Goal: Task Accomplishment & Management: Complete application form

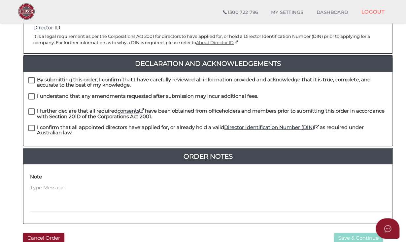
scroll to position [150, 0]
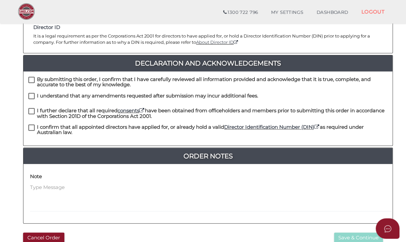
click at [31, 77] on label "By submitting this order, I confirm that I have carefully reviewed all informat…" at bounding box center [207, 81] width 359 height 8
checkbox input "true"
click at [31, 93] on label "I understand that any amendments requested after submission may incur additiona…" at bounding box center [143, 97] width 230 height 8
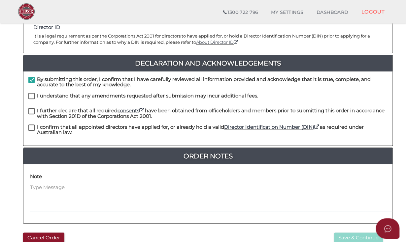
checkbox input "true"
click at [32, 108] on label "I further declare that all required consents have been obtained from officehold…" at bounding box center [207, 112] width 359 height 8
checkbox input "true"
click at [30, 117] on div "I further declare that all required consents have been obtained from officehold…" at bounding box center [207, 116] width 369 height 16
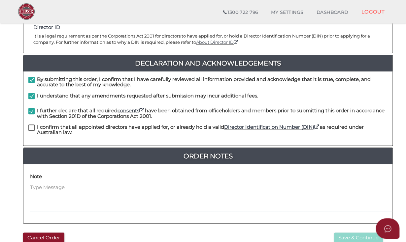
click at [30, 125] on label "I confirm that all appointed directors have applied for, or already hold a vali…" at bounding box center [207, 129] width 359 height 8
checkbox input "true"
click at [346, 233] on button "Save & Continue" at bounding box center [358, 238] width 49 height 11
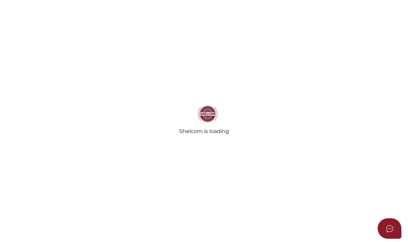
select select "[GEOGRAPHIC_DATA], Republic of"
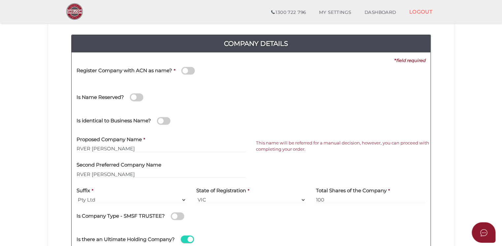
scroll to position [73, 0]
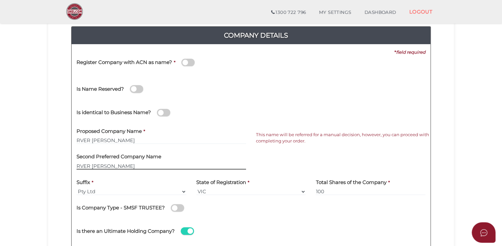
drag, startPoint x: 112, startPoint y: 166, endPoint x: 61, endPoint y: 153, distance: 53.1
click at [61, 153] on div "Company Details Pty Ltd 0f6e52f5f2eca68b2693963826271084 fb7eae8596cbb0f3775b7c…" at bounding box center [251, 146] width 396 height 263
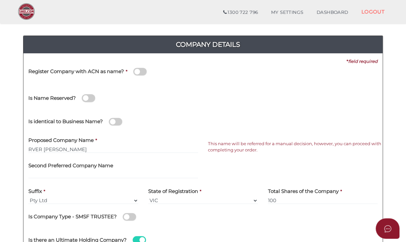
scroll to position [62, 0]
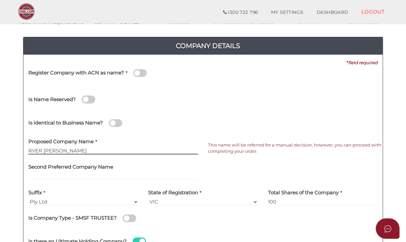
click at [66, 149] on input "RVER [PERSON_NAME]" at bounding box center [113, 150] width 170 height 7
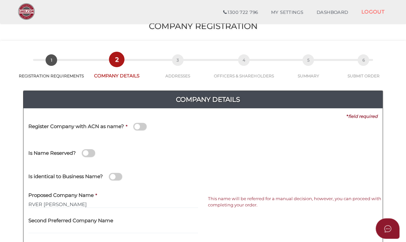
scroll to position [10, 0]
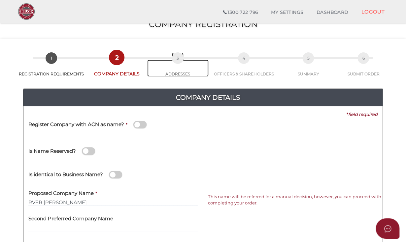
click at [175, 66] on link "3 ADDRESSES" at bounding box center [177, 68] width 61 height 17
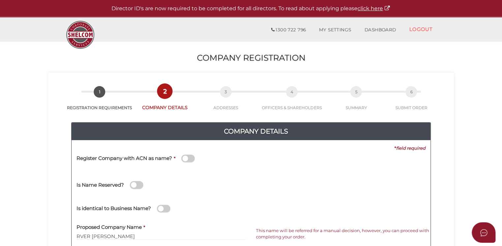
scroll to position [1, 0]
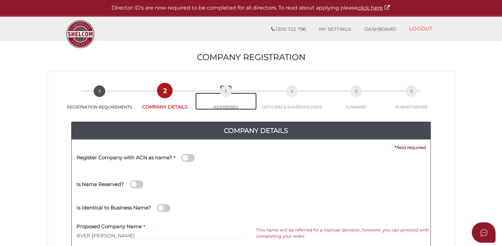
click at [227, 92] on span "3" at bounding box center [226, 91] width 12 height 12
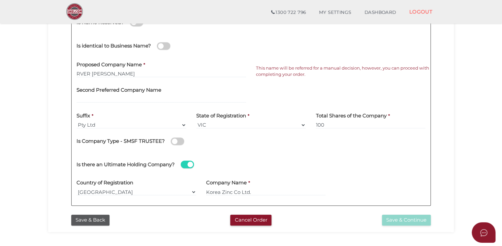
scroll to position [139, 0]
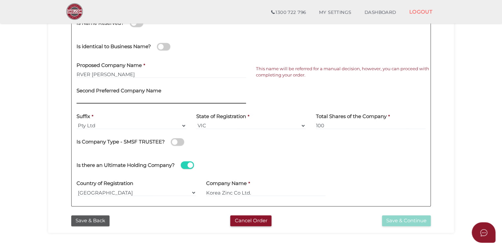
click at [135, 98] on input "text" at bounding box center [162, 99] width 170 height 7
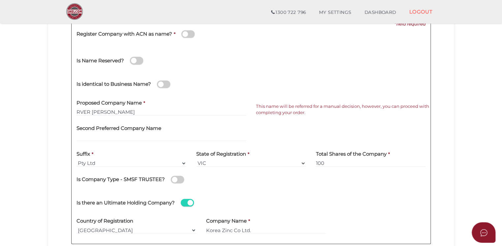
scroll to position [101, 0]
click at [115, 112] on input "RVER Finco" at bounding box center [162, 112] width 170 height 7
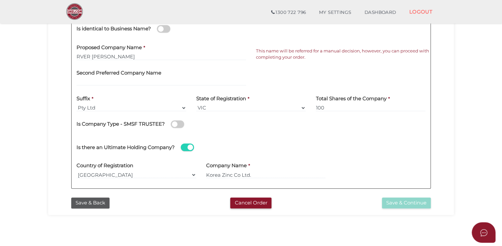
scroll to position [157, 0]
click at [262, 177] on input "Korea Zinc Co Ltd." at bounding box center [266, 174] width 120 height 7
type input "Korea Zinc Co Ltd"
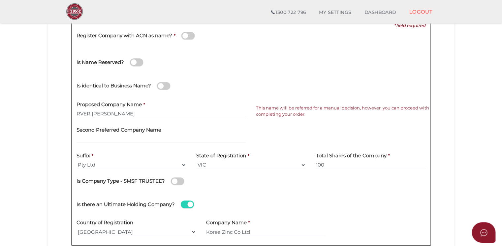
scroll to position [99, 0]
click at [118, 112] on input "RVER Finco" at bounding box center [162, 114] width 170 height 7
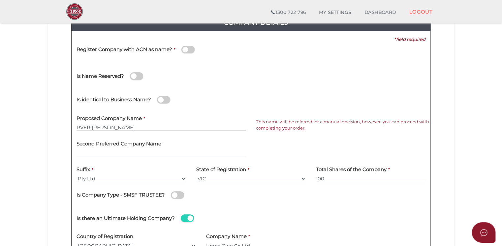
scroll to position [86, 0]
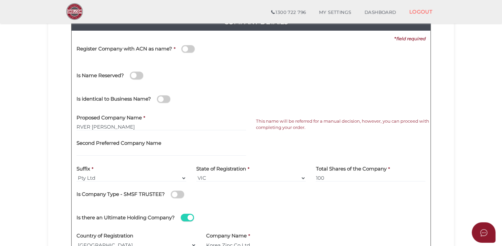
click at [189, 50] on span at bounding box center [187, 49] width 13 height 8
click at [0, 0] on input "checkbox" at bounding box center [0, 0] width 0 height 0
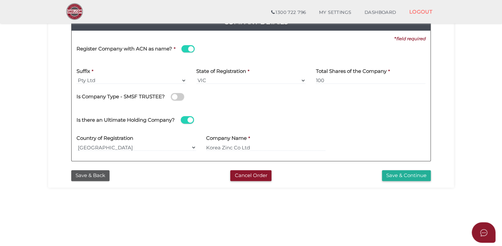
click at [183, 49] on span at bounding box center [187, 49] width 13 height 8
click at [0, 0] on input "checkbox" at bounding box center [0, 0] width 0 height 0
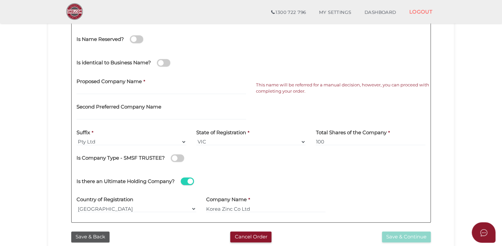
scroll to position [123, 0]
click at [407, 63] on div "Is identical to Business Name?" at bounding box center [251, 61] width 359 height 23
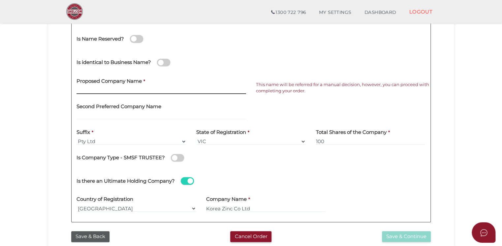
click at [96, 89] on input "text" at bounding box center [162, 90] width 170 height 7
paste input "RVER Finco"
type input "RVER Finco"
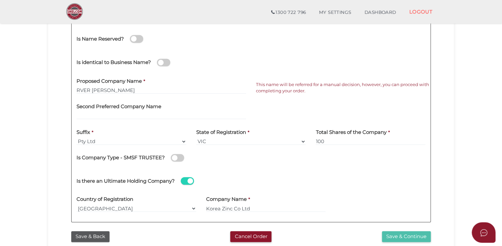
click at [396, 237] on button "Save & Continue" at bounding box center [406, 236] width 49 height 11
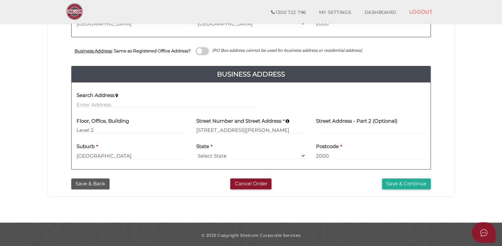
scroll to position [231, 0]
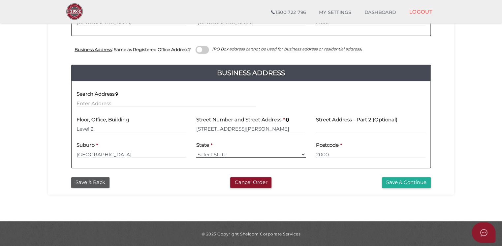
click at [299, 154] on select "Select State VIC ACT NSW NT QLD TAS WA SA" at bounding box center [251, 154] width 110 height 7
select select "[GEOGRAPHIC_DATA]"
click at [196, 151] on select "Select State VIC ACT NSW NT QLD TAS WA SA" at bounding box center [251, 154] width 110 height 7
click at [390, 185] on button "Save & Continue" at bounding box center [406, 182] width 49 height 11
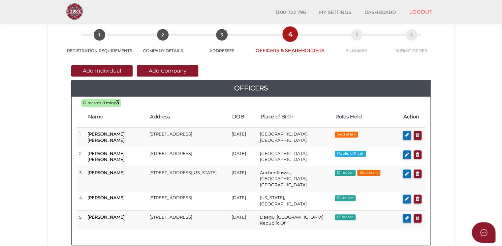
scroll to position [34, 0]
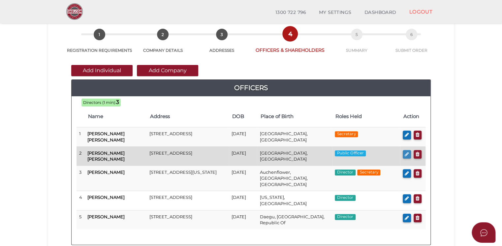
click at [406, 155] on icon "button" at bounding box center [407, 154] width 4 height 5
checkbox input "true"
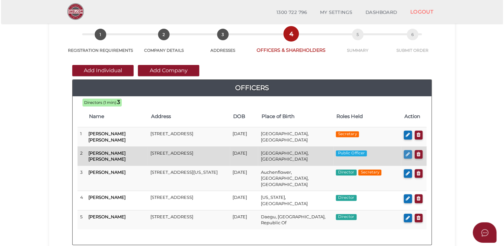
scroll to position [0, 0]
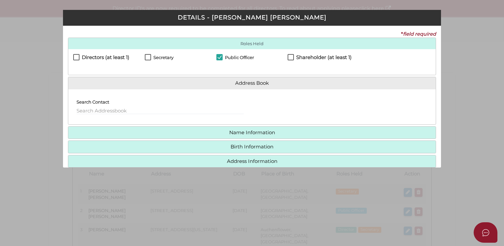
click at [148, 55] on label "Secretary" at bounding box center [159, 59] width 29 height 8
checkbox input "true"
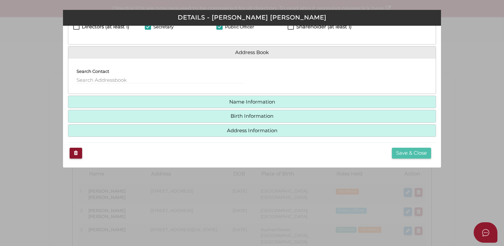
click at [410, 154] on button "Save & Close" at bounding box center [411, 153] width 39 height 11
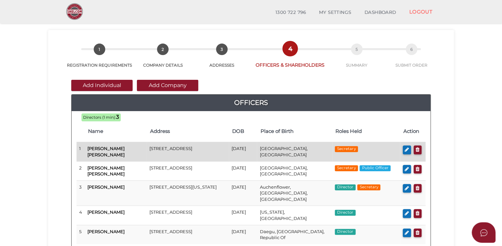
scroll to position [20, 0]
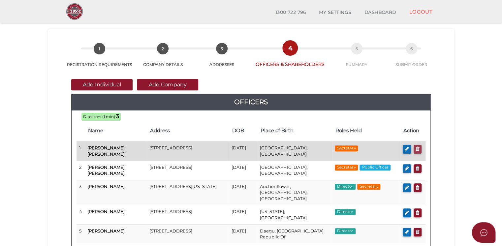
click at [416, 147] on icon "button" at bounding box center [418, 148] width 4 height 5
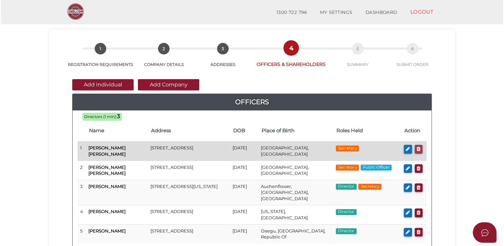
scroll to position [0, 0]
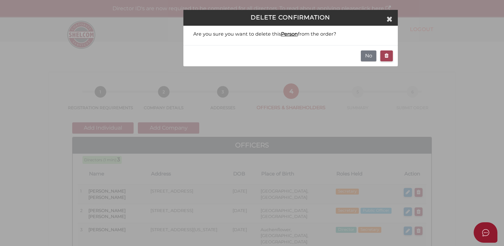
click at [389, 54] on button "button" at bounding box center [386, 55] width 13 height 11
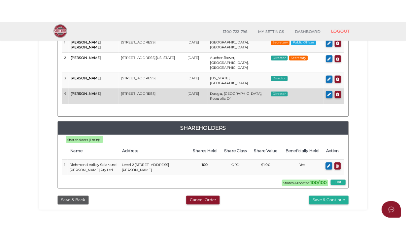
scroll to position [146, 0]
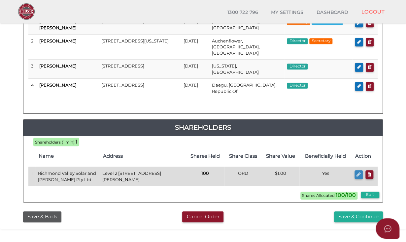
click at [357, 172] on icon "button" at bounding box center [358, 174] width 4 height 5
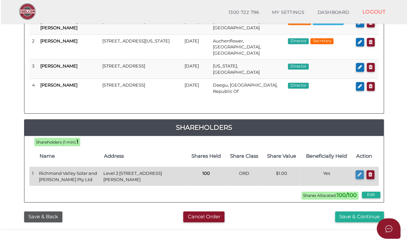
scroll to position [0, 0]
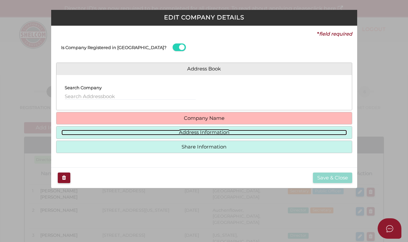
click at [193, 132] on link "Address Information" at bounding box center [203, 133] width 285 height 6
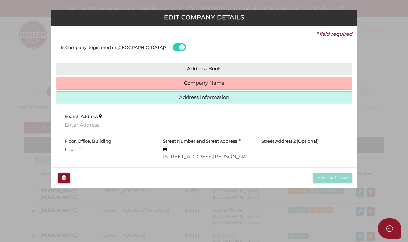
click at [171, 155] on input "275 George Street" at bounding box center [204, 156] width 82 height 7
click at [174, 155] on input "[STREET_ADDRESS][PERSON_NAME]" at bounding box center [204, 156] width 82 height 7
click at [225, 155] on input "275 - 281 George Street" at bounding box center [204, 156] width 82 height 7
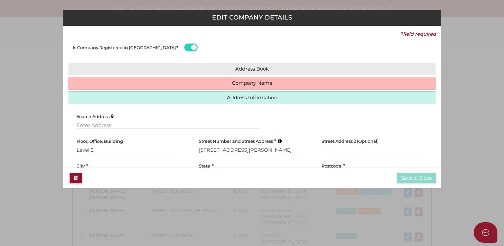
click at [351, 164] on div "Search Address Floor, Office, Building Level 2 Street Number and Street Address…" at bounding box center [252, 146] width 358 height 75
drag, startPoint x: 302, startPoint y: 149, endPoint x: 289, endPoint y: 148, distance: 13.5
click at [289, 148] on input "275 - 281 George Street Sydney NSW 2000" at bounding box center [252, 149] width 106 height 7
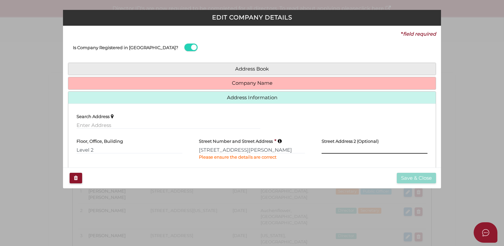
click at [329, 150] on input "text" at bounding box center [375, 149] width 106 height 7
click at [324, 163] on div "Street Address 2 (Optional)" at bounding box center [374, 150] width 122 height 32
click at [293, 148] on input "275 - 281 George Street Sydney NSW" at bounding box center [252, 149] width 106 height 7
type input "275 - 281 George Street Sydney NSW"
drag, startPoint x: 292, startPoint y: 147, endPoint x: 199, endPoint y: 149, distance: 92.7
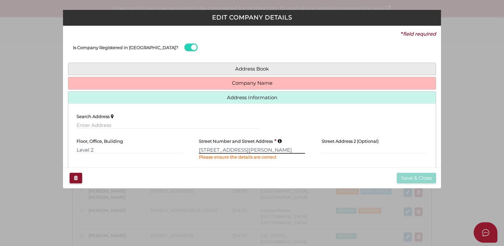
click at [199, 149] on input "275 - 281 George Street Sydney NSW" at bounding box center [252, 149] width 106 height 7
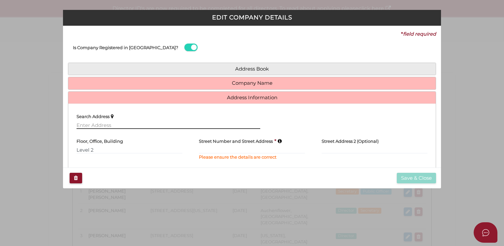
click at [84, 125] on input "text" at bounding box center [169, 125] width 184 height 7
paste input "275 - 281 George Street Sydney NSW"
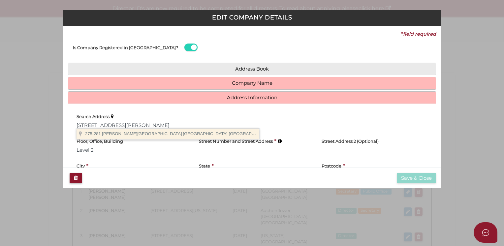
type input "275-281 George Street, Sydney NSW, Australia"
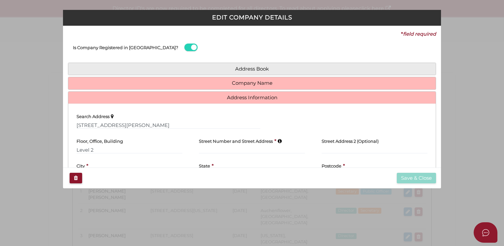
type input "[STREET_ADDRESS][PERSON_NAME]"
type input "[GEOGRAPHIC_DATA]"
select select "[GEOGRAPHIC_DATA]"
type input "2000"
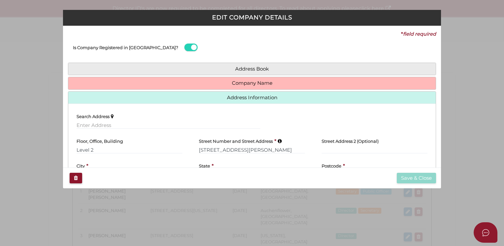
click at [123, 162] on div "City * Sydney" at bounding box center [130, 169] width 106 height 20
click at [243, 165] on div "State * VIC ACT NSW NT QLD TAS WA SA" at bounding box center [252, 169] width 106 height 20
click at [272, 148] on input "275-281 George Street" at bounding box center [252, 149] width 106 height 7
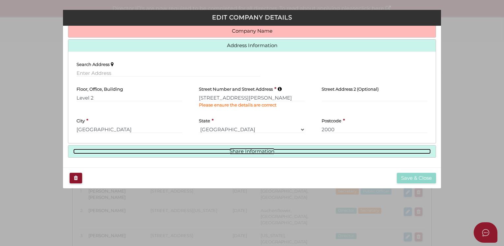
click at [325, 151] on link "Share Information" at bounding box center [252, 152] width 358 height 6
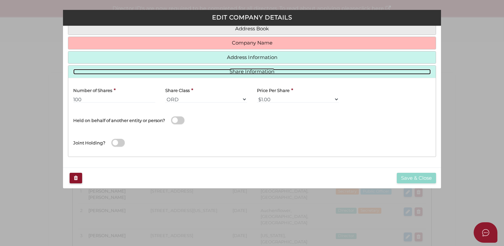
scroll to position [40, 0]
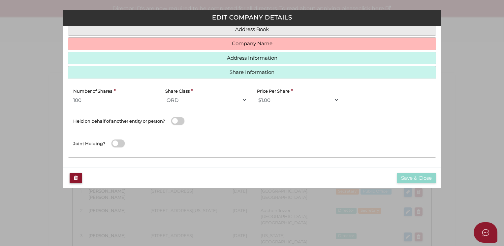
click at [214, 137] on div "Joint Holding?" at bounding box center [251, 141] width 367 height 21
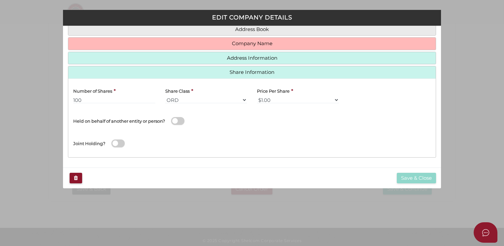
click at [198, 113] on div "Held on behalf of another entity or person?" at bounding box center [160, 117] width 174 height 17
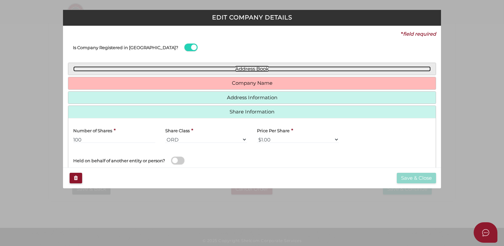
click at [223, 69] on link "Address Book" at bounding box center [252, 69] width 358 height 6
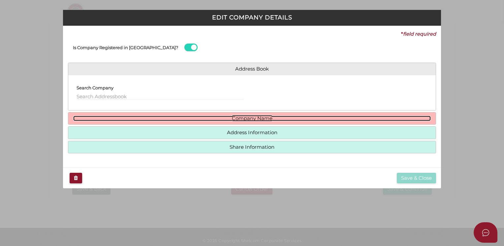
click at [235, 119] on link "Company Name" at bounding box center [252, 119] width 358 height 6
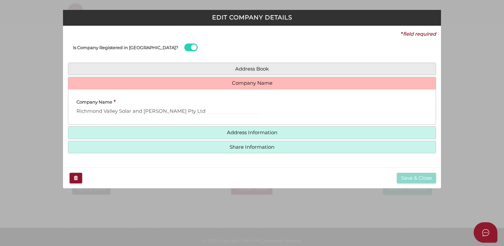
click at [393, 113] on div "Company ACN * Check Name (if Company was registered within last 24 hrs or waiti…" at bounding box center [251, 107] width 367 height 25
drag, startPoint x: 181, startPoint y: 111, endPoint x: 69, endPoint y: 102, distance: 113.1
click at [69, 102] on div "Company Name * Richmond Valley Solar and BESS Pty Ltd" at bounding box center [168, 107] width 200 height 25
paste input "Shareholder: Richmond Valley Solar and [PERSON_NAME] Pty Ltd (ACN: 672 993 869)"
type input "Shareholder: Richmond Valley Solar and [PERSON_NAME] Pty Ltd (ACN: 672 993 869)"
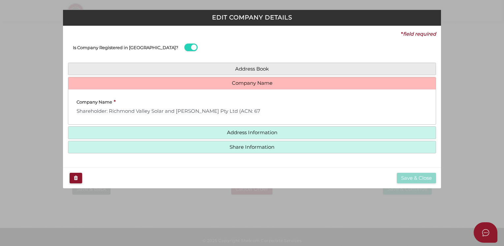
click at [261, 129] on h4 "Address Information" at bounding box center [251, 133] width 367 height 12
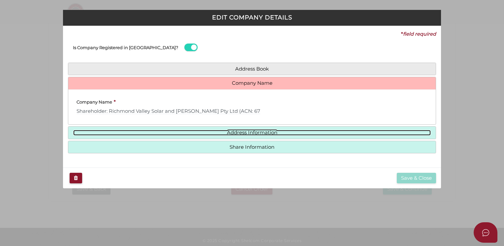
click at [260, 132] on link "Address Information" at bounding box center [252, 133] width 358 height 6
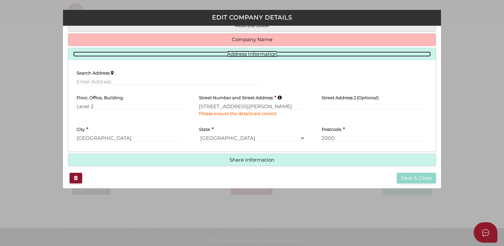
scroll to position [45, 0]
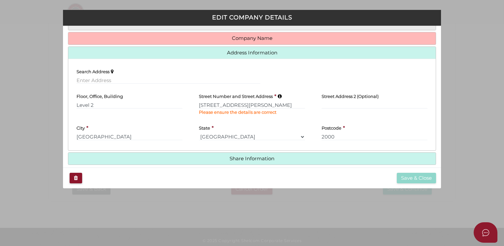
click at [383, 114] on div "Street Address 2 (Optional)" at bounding box center [374, 105] width 122 height 32
click at [256, 103] on input "275-281 George Street" at bounding box center [252, 105] width 106 height 7
drag, startPoint x: 256, startPoint y: 104, endPoint x: 198, endPoint y: 105, distance: 58.7
click at [198, 105] on div "Street Number and Street Address * 275-281 George Street Please ensure the deta…" at bounding box center [252, 105] width 122 height 32
paste input "Level 2, 275-281 George St Sydney NSW 2000"
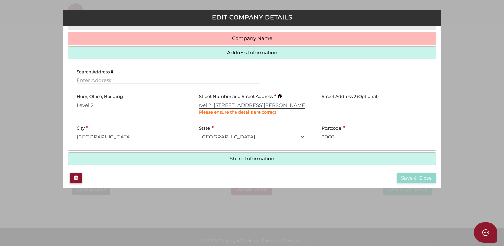
scroll to position [0, 0]
drag, startPoint x: 212, startPoint y: 104, endPoint x: 120, endPoint y: 88, distance: 93.4
click at [120, 88] on div "Search Address Floor, Office, Building Level 2 Street Number and Street Address…" at bounding box center [252, 104] width 358 height 81
drag, startPoint x: 291, startPoint y: 103, endPoint x: 244, endPoint y: 107, distance: 47.3
click at [244, 107] on input "275-281 George St Sydney NSW 2000" at bounding box center [252, 105] width 106 height 7
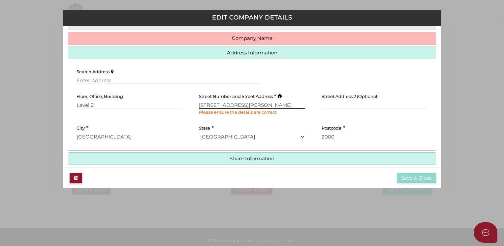
type input "275-281 George St"
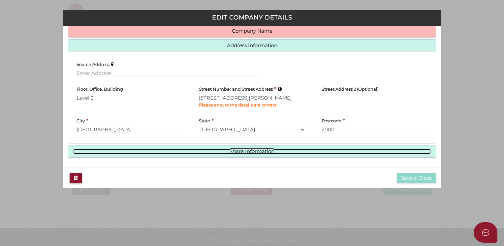
click at [236, 150] on link "Share Information" at bounding box center [252, 152] width 358 height 6
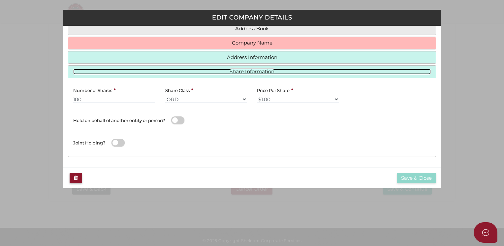
scroll to position [40, 0]
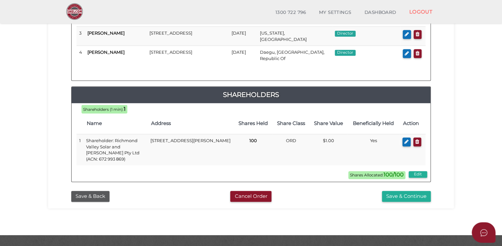
scroll to position [180, 0]
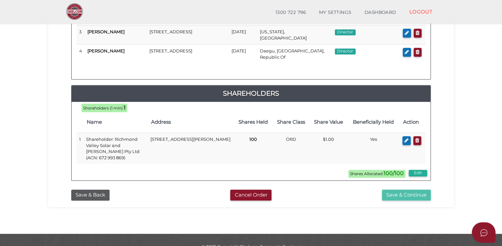
click at [399, 190] on button "Save & Continue" at bounding box center [406, 195] width 49 height 11
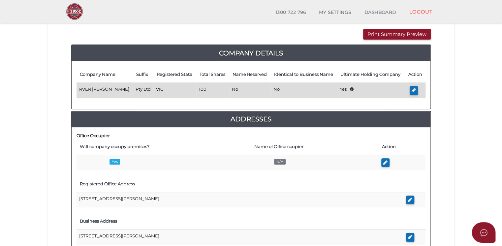
scroll to position [71, 0]
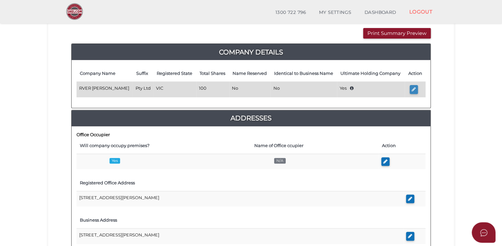
click at [413, 89] on icon "button" at bounding box center [414, 89] width 4 height 5
type input "RVER Finco"
select select "[GEOGRAPHIC_DATA], Republic of"
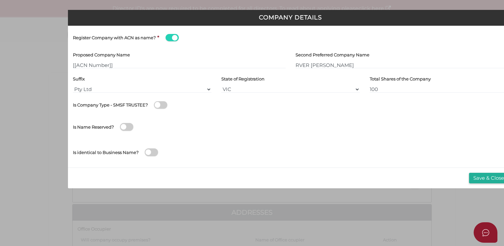
click at [379, 141] on div "Is Name Reserved? Did Shelcom reserve the name? Reservation Number" at bounding box center [290, 129] width 435 height 25
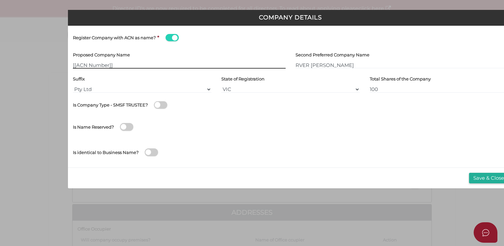
click at [97, 64] on input "[[ACN Number]]" at bounding box center [179, 64] width 213 height 7
paste input "ACN Nu672 993 869mber"
drag, startPoint x: 114, startPoint y: 64, endPoint x: 64, endPoint y: 57, distance: 50.4
click at [64, 57] on div "Company Details Register Company with ACN as name? * Proposed Company Name [[AC…" at bounding box center [252, 123] width 504 height 246
paste input "672 993 869"
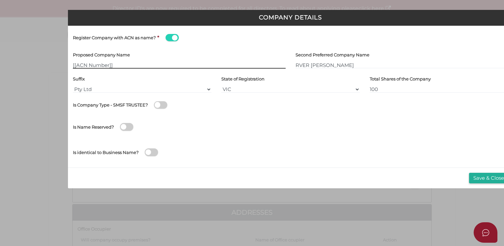
drag, startPoint x: 129, startPoint y: 67, endPoint x: 45, endPoint y: 60, distance: 84.4
click at [45, 60] on div "Company Details Register Company with ACN as name? * Proposed Company Name [[AC…" at bounding box center [252, 123] width 504 height 246
paste input "672 993 869"
drag, startPoint x: 121, startPoint y: 64, endPoint x: 49, endPoint y: 51, distance: 73.1
click at [49, 51] on div "Company Details Register Company with ACN as name? * Proposed Company Name [[AC…" at bounding box center [252, 123] width 504 height 246
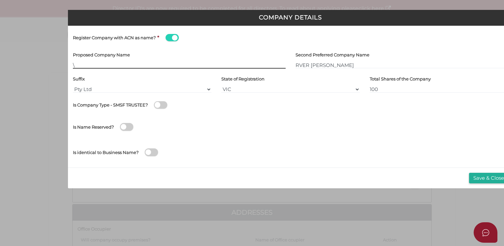
type input "[[ACN Number]]"
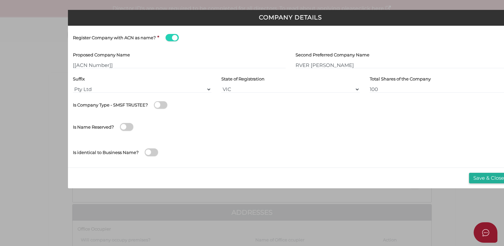
click at [168, 38] on span at bounding box center [172, 38] width 13 height 8
click at [0, 0] on input "checkbox" at bounding box center [0, 0] width 0 height 0
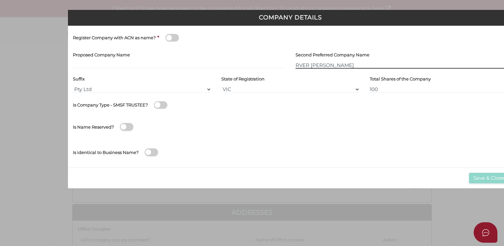
drag, startPoint x: 325, startPoint y: 66, endPoint x: 290, endPoint y: 63, distance: 34.8
click at [291, 63] on div "Second Preferred Company Name RVER Finco" at bounding box center [402, 61] width 223 height 24
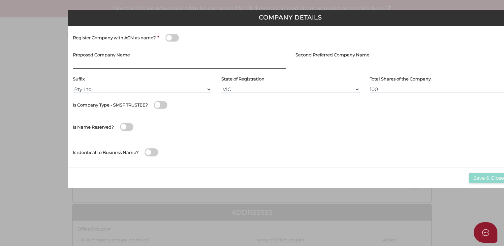
click at [80, 65] on input "text" at bounding box center [179, 64] width 213 height 7
paste input "RVER Finco"
type input "RVER [PERSON_NAME]"
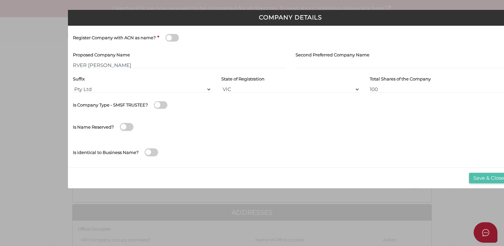
click at [484, 179] on button "Save & Close" at bounding box center [488, 178] width 39 height 11
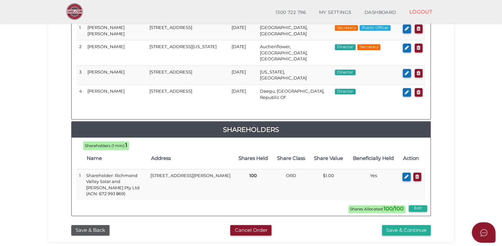
scroll to position [388, 0]
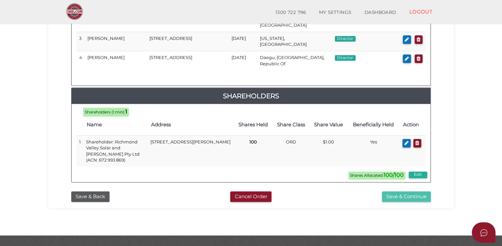
click at [393, 191] on button "Save & Continue" at bounding box center [406, 196] width 49 height 11
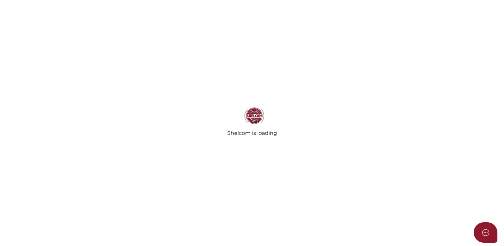
select select "Comb Binding"
select select "No"
radio input "true"
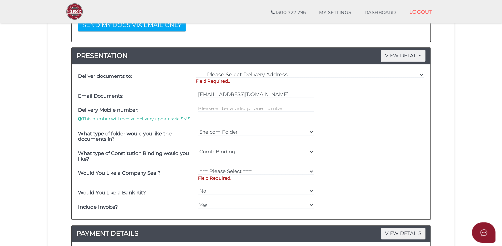
scroll to position [159, 0]
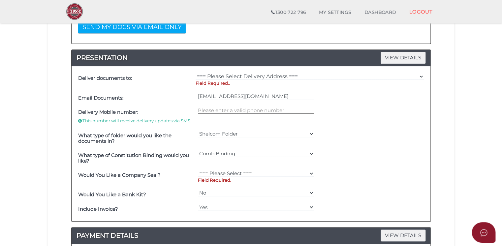
click at [229, 108] on input "text" at bounding box center [256, 110] width 116 height 7
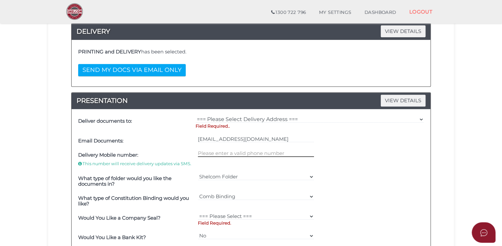
scroll to position [112, 0]
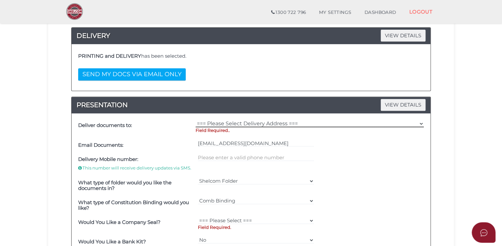
click at [229, 122] on select "=== Please Select Delivery Address === (User Address - [PERSON_NAME] ) Level [G…" at bounding box center [310, 123] width 228 height 7
select select "0"
click at [196, 120] on select "=== Please Select Delivery Address === (User Address - [PERSON_NAME] ) Level [G…" at bounding box center [310, 123] width 228 height 7
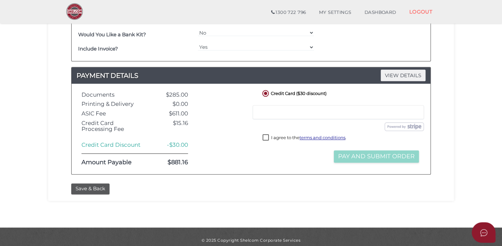
scroll to position [320, 0]
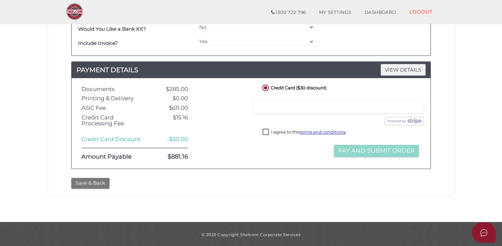
click at [85, 180] on button "Save & Back" at bounding box center [90, 183] width 38 height 11
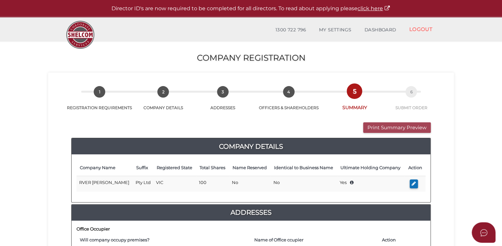
click at [382, 127] on button "Print Summary Preview" at bounding box center [397, 127] width 68 height 11
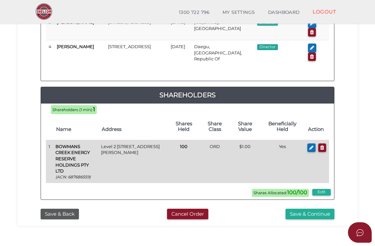
scroll to position [203, 0]
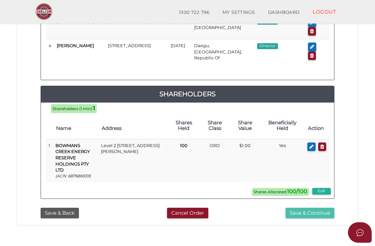
click at [294, 208] on button "Save & Continue" at bounding box center [309, 213] width 49 height 11
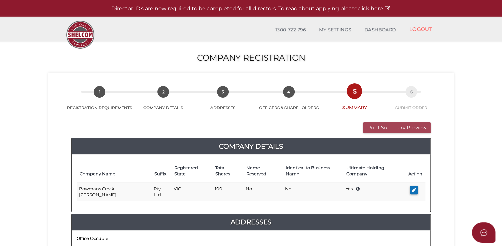
click at [376, 129] on button "Print Summary Preview" at bounding box center [397, 127] width 68 height 11
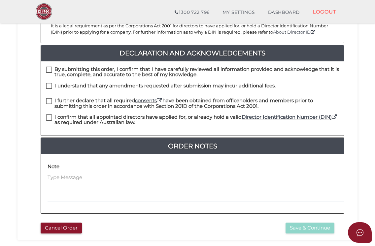
scroll to position [153, 0]
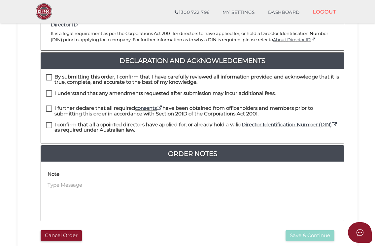
click at [51, 76] on label "By submitting this order, I confirm that I have carefully reviewed all informat…" at bounding box center [192, 78] width 293 height 8
checkbox input "true"
click at [49, 91] on label "I understand that any amendments requested after submission may incur additiona…" at bounding box center [161, 95] width 230 height 8
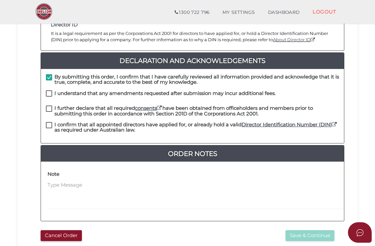
checkbox input "true"
click at [49, 108] on label "I further declare that all required consents have been obtained from officehold…" at bounding box center [192, 110] width 293 height 8
checkbox input "true"
click at [49, 123] on label "I confirm that all appointed directors have applied for, or already hold a vali…" at bounding box center [192, 126] width 293 height 8
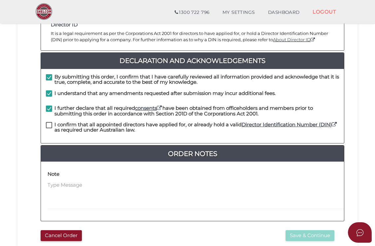
checkbox input "true"
click at [307, 235] on button "Save & Continue" at bounding box center [309, 235] width 49 height 11
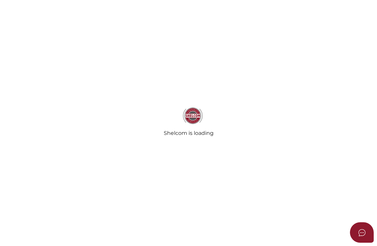
select select "[GEOGRAPHIC_DATA], Republic of"
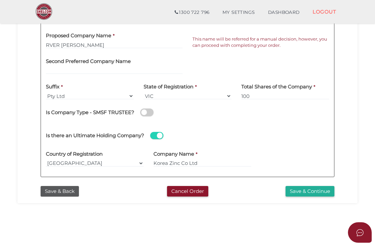
scroll to position [175, 0]
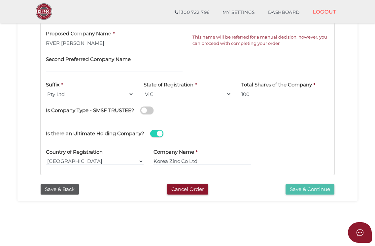
click at [304, 191] on button "Save & Continue" at bounding box center [309, 189] width 49 height 11
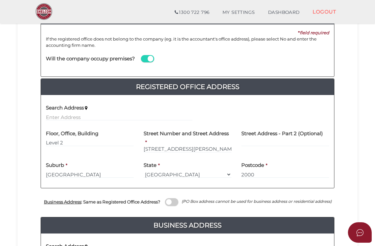
scroll to position [97, 0]
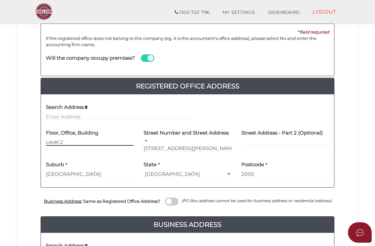
click at [65, 142] on input "Level 2" at bounding box center [90, 142] width 88 height 7
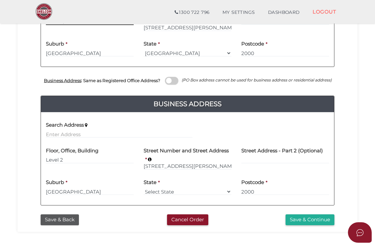
scroll to position [223, 0]
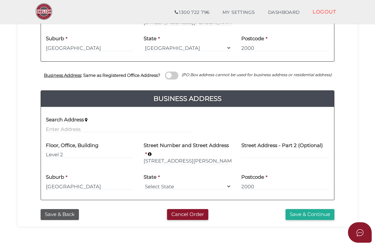
type input "Level 2,"
click at [66, 154] on input "Level 2" at bounding box center [90, 154] width 88 height 7
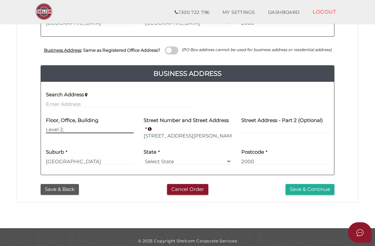
scroll to position [255, 0]
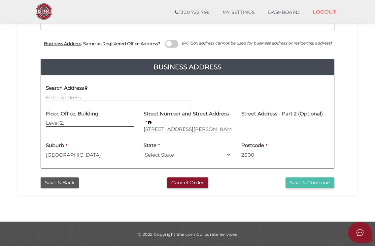
type input "Level 2,"
click at [307, 182] on button "Save & Continue" at bounding box center [309, 182] width 49 height 11
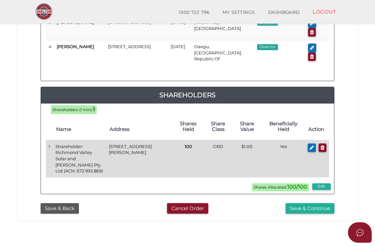
scroll to position [203, 0]
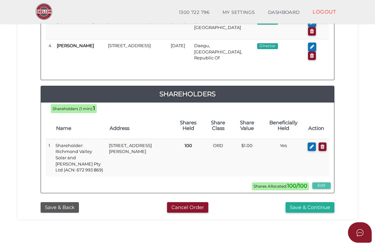
click at [323, 186] on button "Edit" at bounding box center [321, 185] width 18 height 7
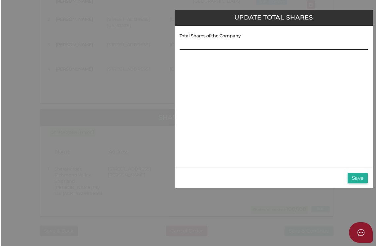
scroll to position [0, 0]
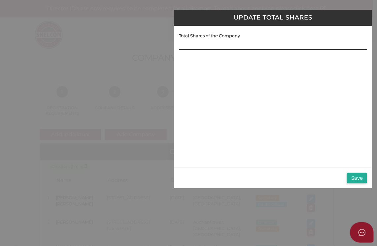
click at [211, 46] on input at bounding box center [273, 46] width 188 height 7
click at [202, 44] on input at bounding box center [273, 46] width 188 height 7
click at [203, 65] on div "Total Shares of the Company" at bounding box center [273, 97] width 198 height 142
click at [202, 43] on input at bounding box center [273, 46] width 188 height 7
click at [206, 47] on input at bounding box center [273, 46] width 188 height 7
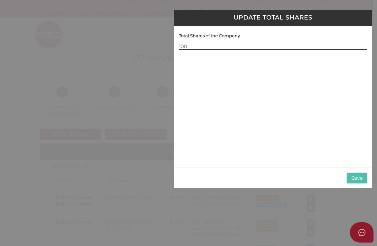
type input "100"
click at [358, 179] on button "Save" at bounding box center [357, 178] width 20 height 11
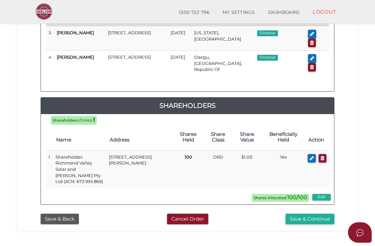
scroll to position [192, 0]
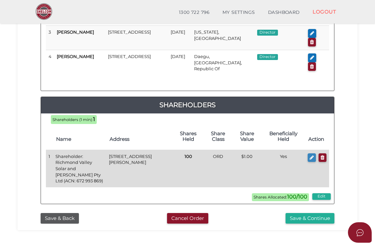
click at [308, 159] on button "button" at bounding box center [311, 157] width 8 height 9
type input "[STREET_ADDRESS][PERSON_NAME]"
type input "[GEOGRAPHIC_DATA]"
select select "[GEOGRAPHIC_DATA]"
type input "2000"
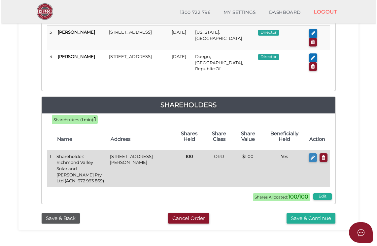
scroll to position [0, 0]
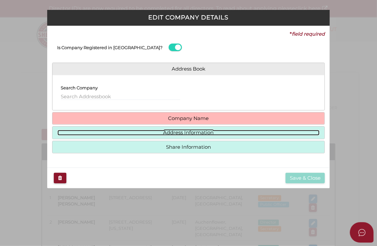
click at [184, 134] on link "Address Information" at bounding box center [188, 133] width 262 height 6
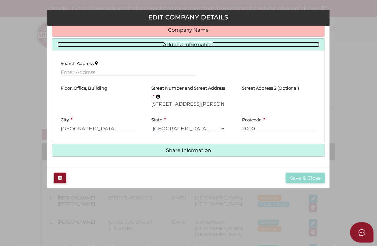
scroll to position [56, 0]
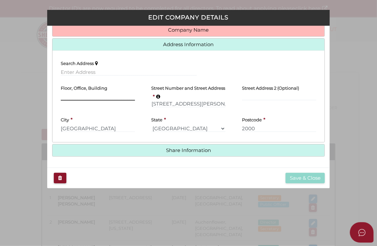
click at [75, 94] on input "text" at bounding box center [98, 96] width 74 height 7
click at [85, 111] on div "Floor, Office, Building" at bounding box center [97, 97] width 91 height 32
click at [158, 97] on icon at bounding box center [158, 96] width 4 height 5
click at [95, 93] on input "text" at bounding box center [98, 96] width 74 height 7
type input "L"
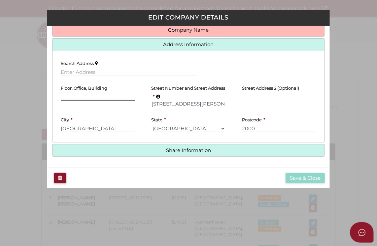
paste input "Level 2,"
type input "Level 2,"
click at [272, 130] on input "2000" at bounding box center [279, 128] width 74 height 7
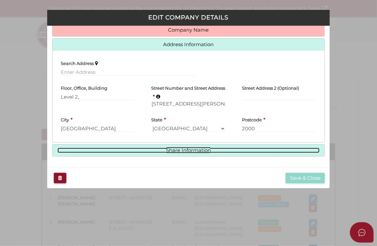
click at [176, 151] on link "Share Information" at bounding box center [188, 151] width 262 height 6
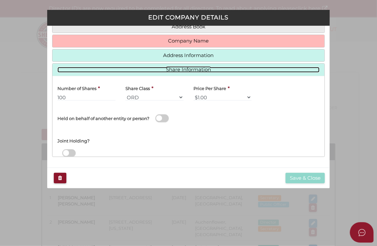
scroll to position [40, 0]
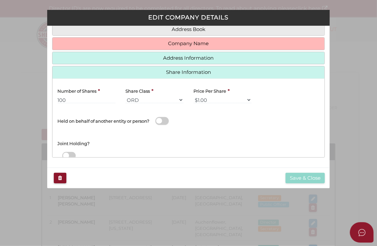
click at [128, 138] on div "Joint Holding?" at bounding box center [188, 141] width 272 height 21
click at [248, 98] on select "$1.00 $0.01 $0.001 $0.0001 $0.10 $0.50 $2.00 $5.00 $10.00 Other" at bounding box center [222, 99] width 58 height 7
click at [193, 96] on select "$1.00 $0.01 $0.001 $0.0001 $0.10 $0.50 $2.00 $5.00 $10.00 Other" at bounding box center [222, 99] width 58 height 7
click at [181, 140] on div "Joint Holding?" at bounding box center [188, 141] width 272 height 21
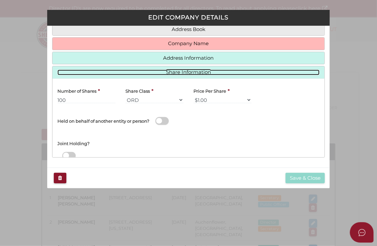
click at [190, 70] on link "Share Information" at bounding box center [188, 73] width 262 height 6
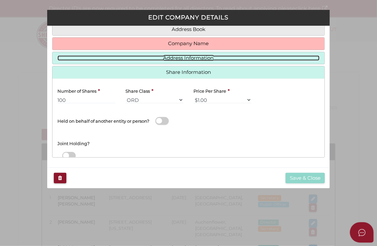
click at [190, 59] on link "Address Information" at bounding box center [188, 58] width 262 height 6
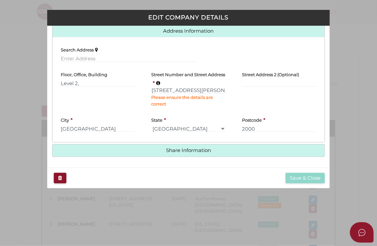
scroll to position [229, 0]
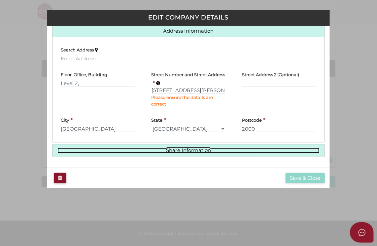
click at [190, 148] on link "Share Information" at bounding box center [188, 151] width 262 height 6
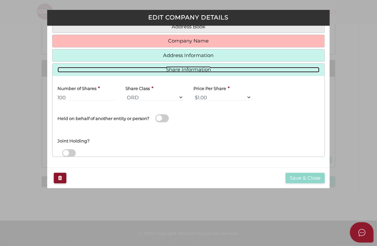
scroll to position [40, 0]
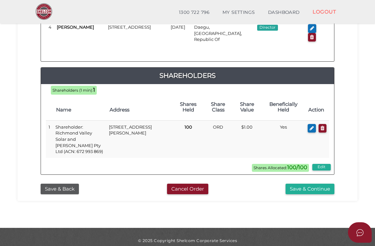
scroll to position [229, 0]
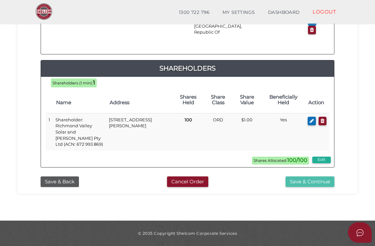
click at [296, 185] on button "Save & Continue" at bounding box center [309, 181] width 49 height 11
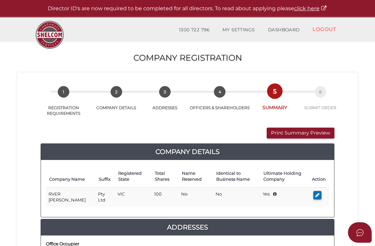
scroll to position [25, 0]
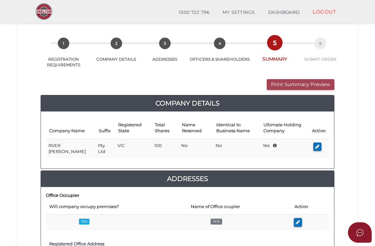
click at [290, 86] on button "Print Summary Preview" at bounding box center [301, 84] width 68 height 11
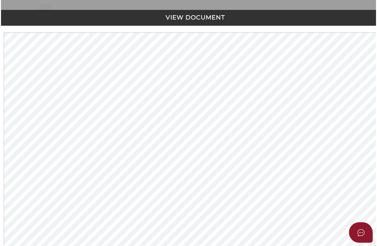
scroll to position [0, 0]
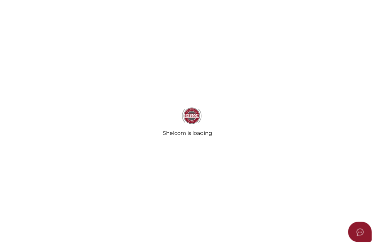
scroll to position [229, 0]
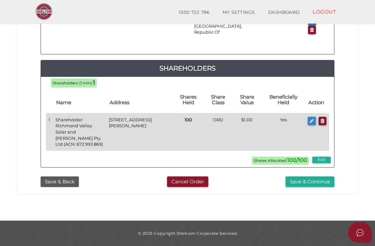
click at [310, 121] on icon "button" at bounding box center [311, 120] width 4 height 5
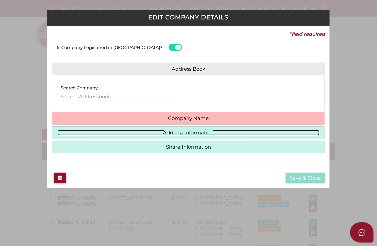
click at [179, 132] on link "Address Information" at bounding box center [188, 133] width 262 height 6
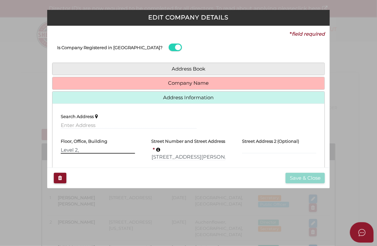
click at [81, 150] on input "Level 2," at bounding box center [98, 149] width 74 height 7
type input "Level 2"
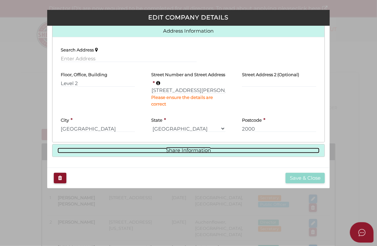
click at [203, 152] on link "Share Information" at bounding box center [188, 151] width 262 height 6
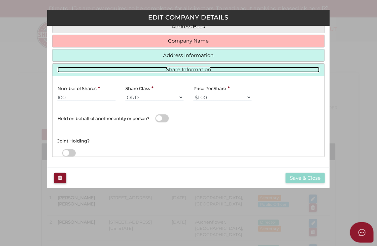
scroll to position [40, 0]
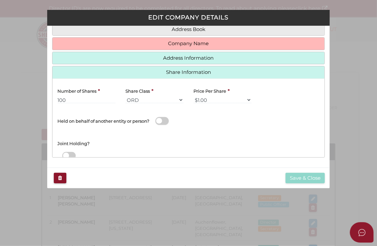
click at [233, 133] on div "Joint Holding?" at bounding box center [188, 141] width 272 height 21
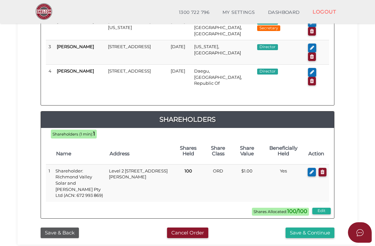
scroll to position [229, 0]
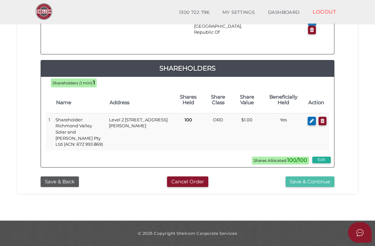
click at [300, 182] on button "Save & Continue" at bounding box center [309, 181] width 49 height 11
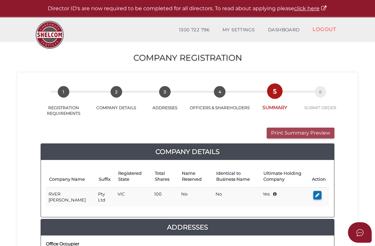
click at [309, 132] on button "Print Summary Preview" at bounding box center [301, 133] width 68 height 11
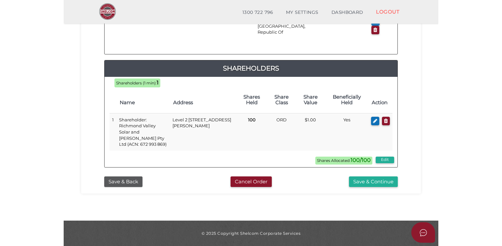
scroll to position [180, 0]
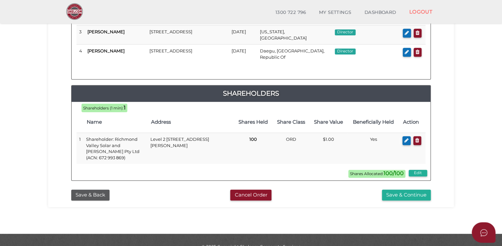
click at [483, 65] on section "Company Registration fb7eae8596cbb0f3775b7c7a89ea6572 1 REGISTRATION REQUIREMEN…" at bounding box center [251, 35] width 502 height 397
click at [406, 190] on button "Save & Continue" at bounding box center [406, 195] width 49 height 11
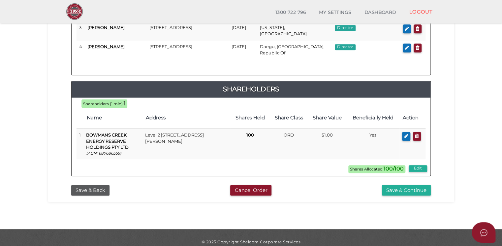
scroll to position [186, 0]
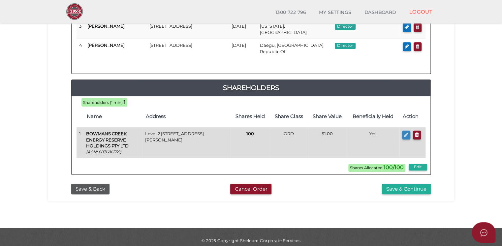
click at [407, 132] on icon "button" at bounding box center [406, 134] width 4 height 5
type input "Level 2"
type input "[STREET_ADDRESS][PERSON_NAME]"
type input "[GEOGRAPHIC_DATA]"
select select "[GEOGRAPHIC_DATA]"
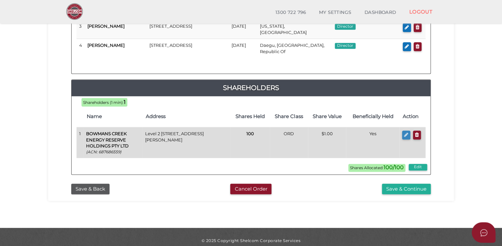
type input "2000"
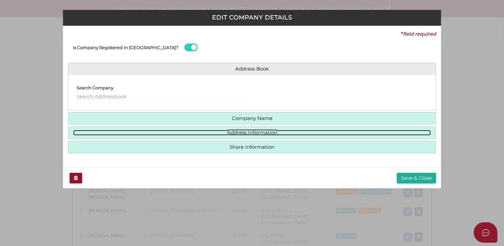
click at [253, 133] on link "Address Information" at bounding box center [252, 133] width 358 height 6
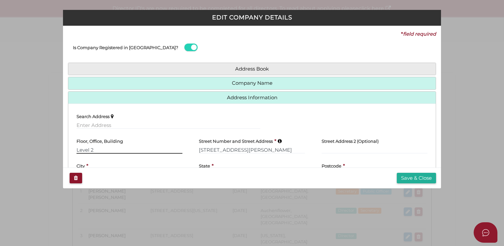
click at [93, 149] on input "Level 2" at bounding box center [130, 149] width 106 height 7
type input "Level 2,"
click at [417, 179] on button "Save & Close" at bounding box center [416, 178] width 39 height 11
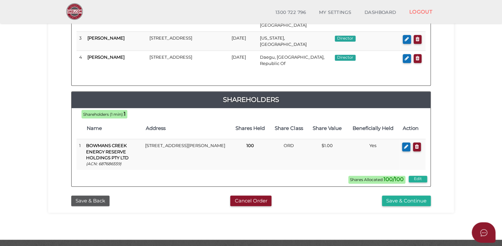
scroll to position [186, 0]
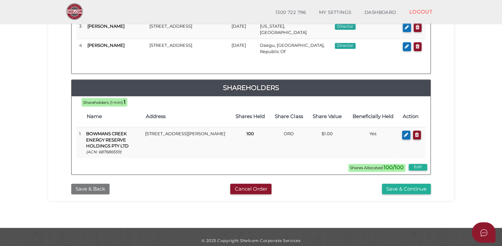
click at [95, 184] on button "Save & Back" at bounding box center [90, 189] width 38 height 11
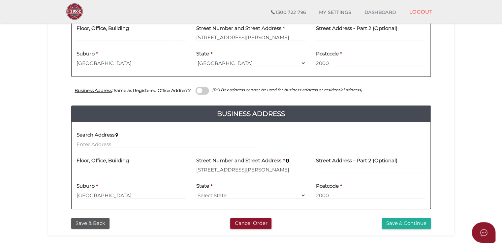
scroll to position [231, 0]
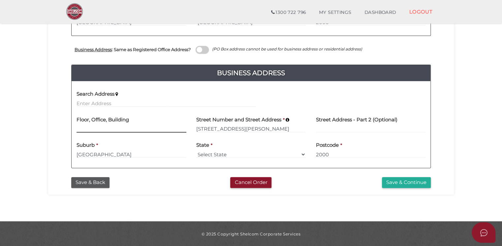
click at [149, 130] on input at bounding box center [132, 128] width 110 height 7
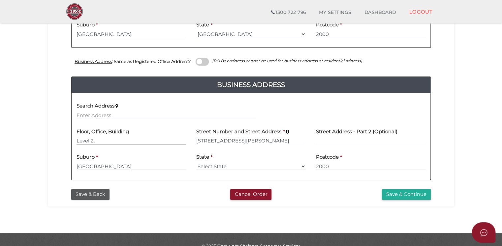
scroll to position [216, 0]
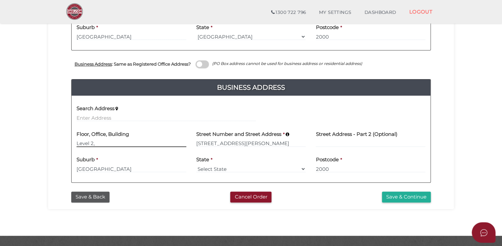
type input "Level 2,"
click at [214, 167] on select "Select State VIC ACT NSW NT QLD TAS WA SA" at bounding box center [251, 168] width 110 height 7
select select "[GEOGRAPHIC_DATA]"
click at [196, 165] on select "Select State VIC ACT NSW NT QLD TAS WA SA" at bounding box center [251, 168] width 110 height 7
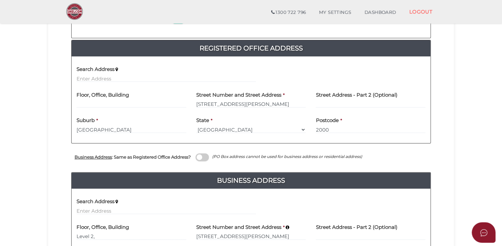
scroll to position [124, 0]
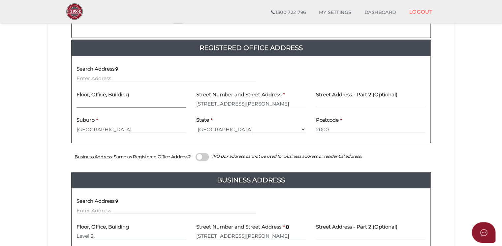
click at [116, 104] on input "text" at bounding box center [132, 103] width 110 height 7
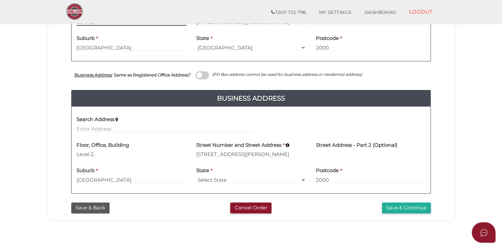
scroll to position [231, 0]
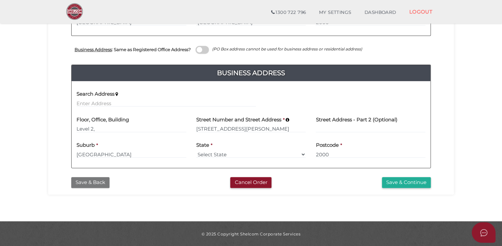
type input "Level 2,"
click at [85, 183] on button "Save & Back" at bounding box center [90, 182] width 38 height 11
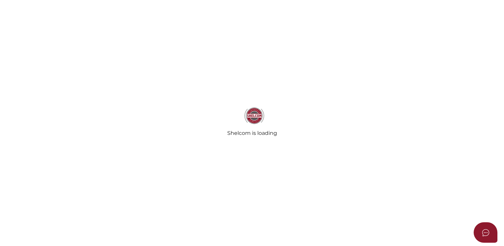
select select "Korea, Republic of"
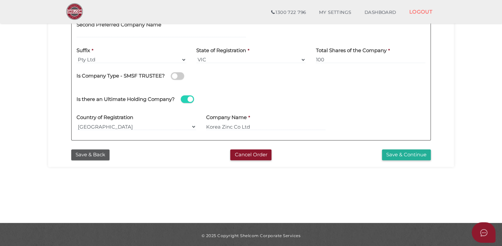
scroll to position [206, 0]
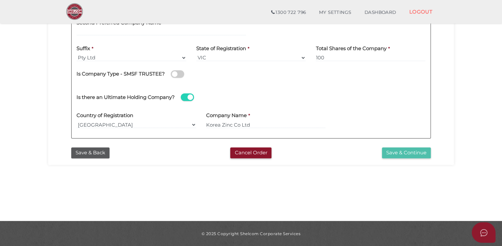
click at [406, 151] on button "Save & Continue" at bounding box center [406, 152] width 49 height 11
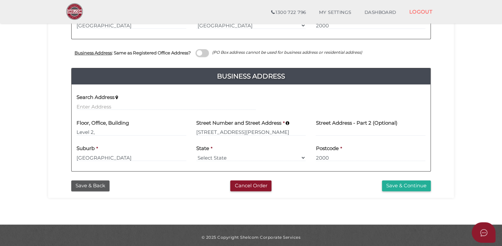
scroll to position [231, 0]
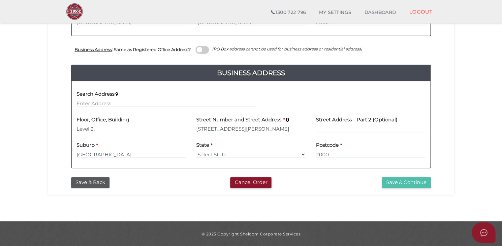
click at [389, 181] on button "Save & Continue" at bounding box center [406, 182] width 49 height 11
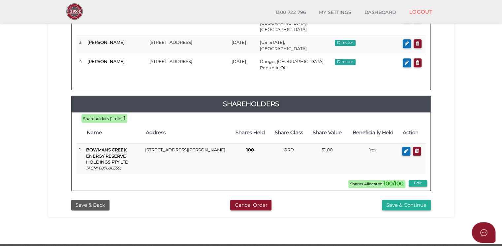
scroll to position [173, 0]
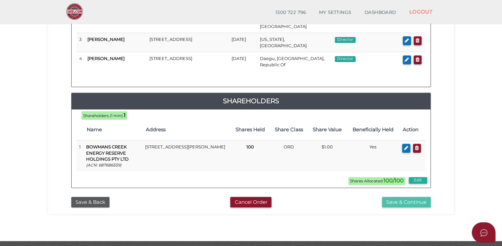
click at [393, 197] on button "Save & Continue" at bounding box center [406, 202] width 49 height 11
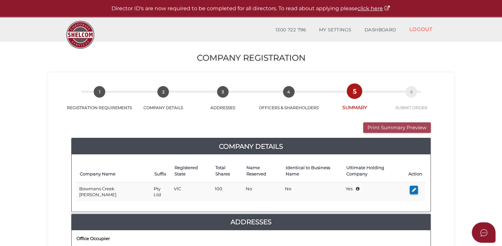
click at [385, 126] on button "Print Summary Preview" at bounding box center [397, 127] width 68 height 11
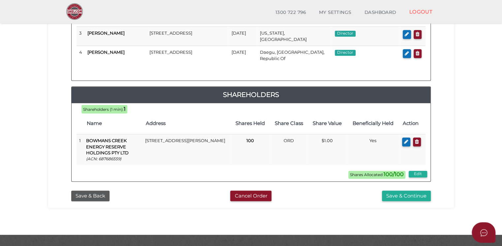
scroll to position [186, 0]
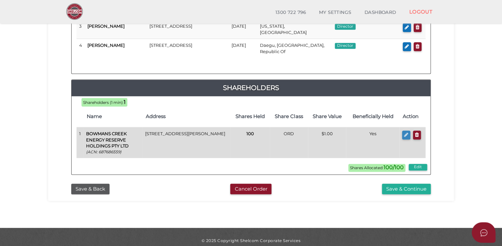
click at [405, 132] on icon "button" at bounding box center [406, 134] width 4 height 5
type input "Level 2,"
type input "[STREET_ADDRESS][PERSON_NAME]"
type input "[GEOGRAPHIC_DATA]"
select select "[GEOGRAPHIC_DATA]"
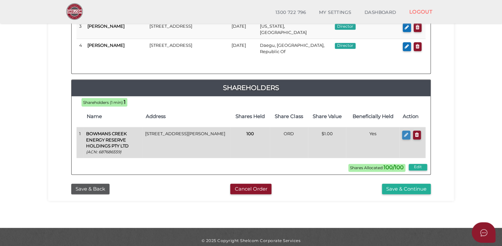
type input "2000"
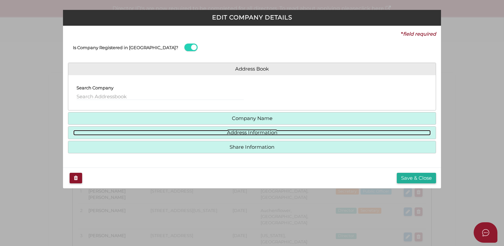
click at [270, 132] on link "Address Information" at bounding box center [252, 133] width 358 height 6
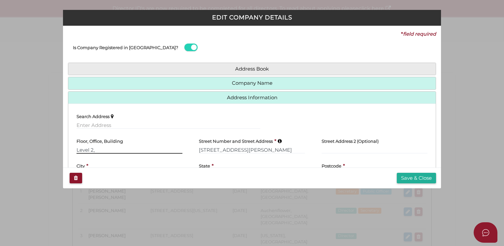
click at [97, 149] on input "Level 2," at bounding box center [130, 149] width 106 height 7
type input "Level 2"
click at [411, 179] on button "Save & Close" at bounding box center [416, 178] width 39 height 11
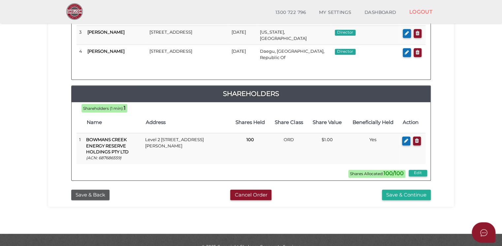
scroll to position [183, 0]
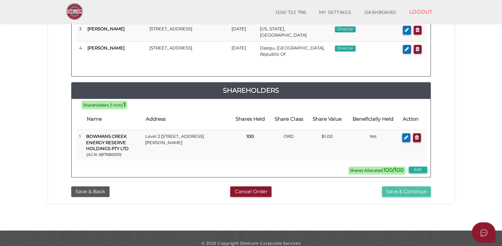
click at [394, 186] on button "Save & Continue" at bounding box center [406, 191] width 49 height 11
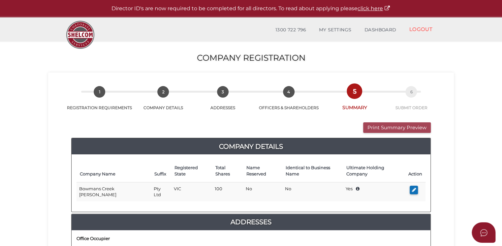
click at [377, 126] on button "Print Summary Preview" at bounding box center [397, 127] width 68 height 11
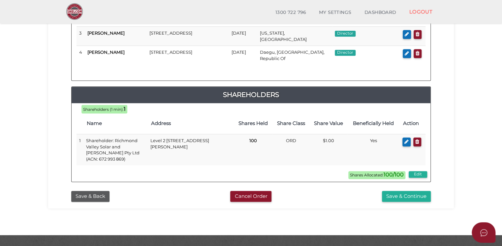
scroll to position [180, 0]
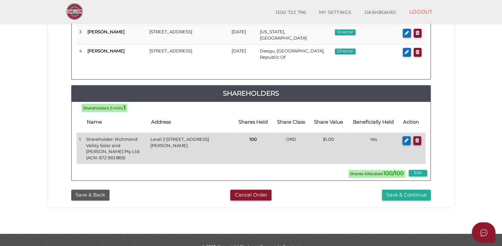
click at [123, 133] on td "Shareholder: Richmond Valley Solar and [PERSON_NAME] Pty Ltd (ACN: 672 993 869)" at bounding box center [115, 148] width 64 height 31
click at [123, 133] on td "Shareholder: Richmond Valley Solar and BESS Pty Ltd (ACN: 672 993 869)" at bounding box center [115, 148] width 64 height 31
click at [406, 138] on icon "button" at bounding box center [406, 140] width 4 height 5
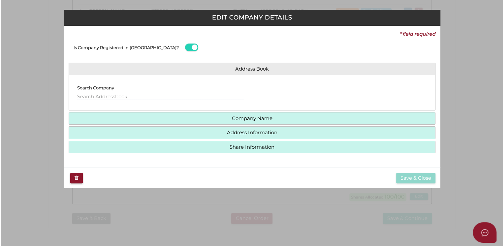
scroll to position [0, 0]
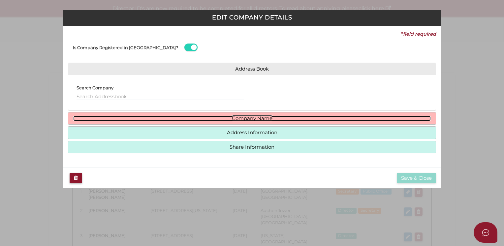
click at [247, 117] on link "Company Name" at bounding box center [252, 119] width 358 height 6
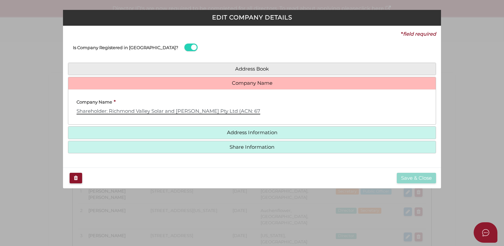
drag, startPoint x: 109, startPoint y: 109, endPoint x: 37, endPoint y: 99, distance: 72.6
click at [37, 99] on div "EDIT COMPANY DETAILS * field required Is Company Registered in Australia? Addre…" at bounding box center [252, 123] width 504 height 246
type input "Richmond Valley Solar and [PERSON_NAME] Pty Ltd (ACN: 672 993 869)"
click at [282, 118] on div "Company ACN * Check Name (if Company was registered within last 24 hrs or waiti…" at bounding box center [251, 107] width 367 height 25
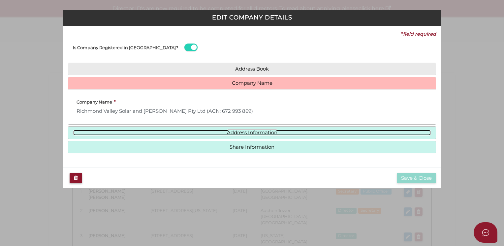
click at [266, 130] on link "Address Information" at bounding box center [252, 133] width 358 height 6
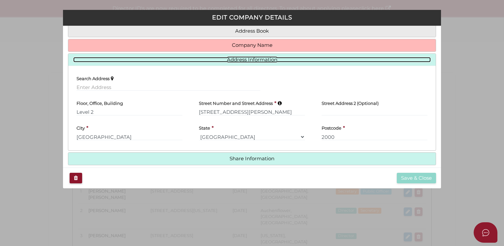
scroll to position [45, 0]
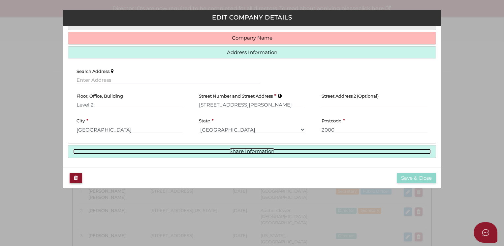
click at [272, 153] on link "Share Information" at bounding box center [252, 152] width 358 height 6
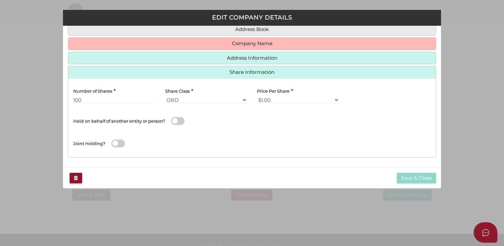
scroll to position [0, 0]
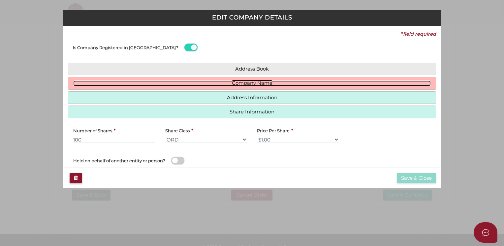
click at [271, 82] on link "Company Name" at bounding box center [252, 83] width 358 height 6
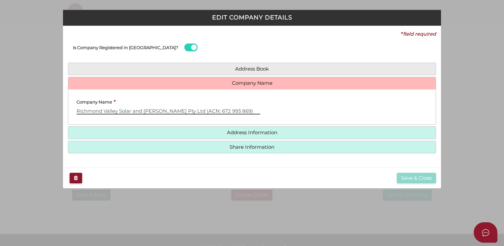
click at [239, 110] on input "Richmond Valley Solar and [PERSON_NAME] Pty Ltd (ACN: 672 993 869)" at bounding box center [169, 110] width 184 height 7
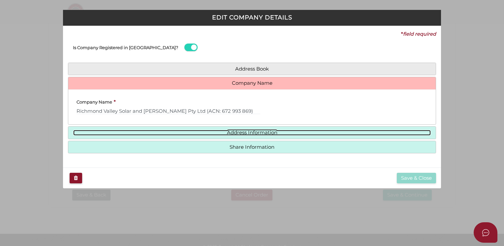
click at [243, 132] on link "Address Information" at bounding box center [252, 133] width 358 height 6
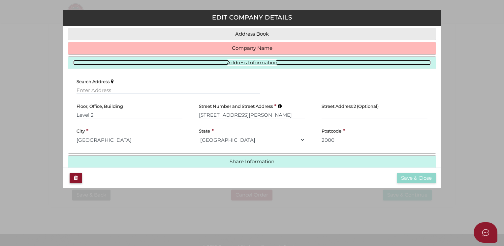
scroll to position [45, 0]
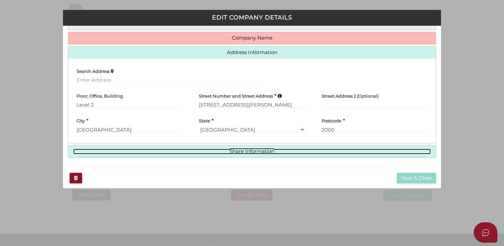
click at [243, 150] on link "Share Information" at bounding box center [252, 152] width 358 height 6
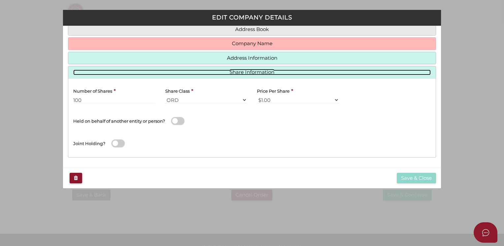
scroll to position [40, 0]
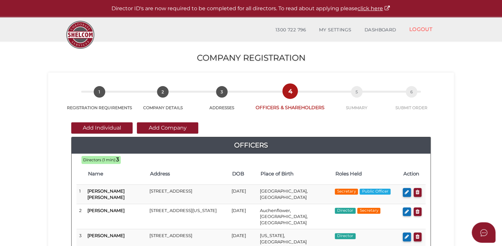
scroll to position [180, 0]
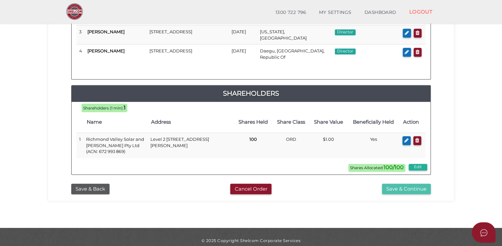
click at [392, 184] on button "Save & Continue" at bounding box center [406, 189] width 49 height 11
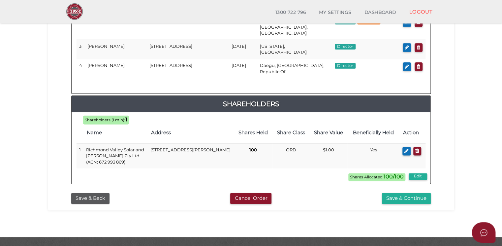
scroll to position [388, 0]
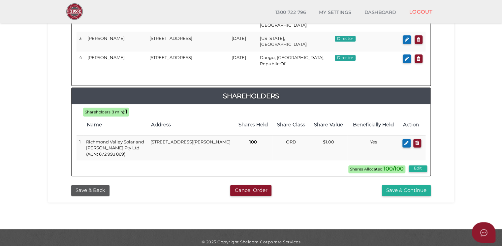
drag, startPoint x: 394, startPoint y: 181, endPoint x: 375, endPoint y: 203, distance: 29.0
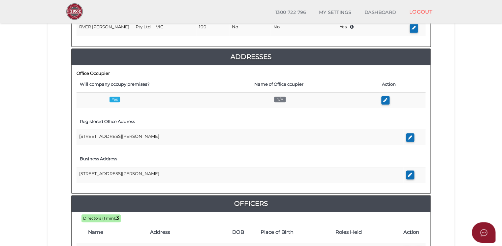
scroll to position [133, 0]
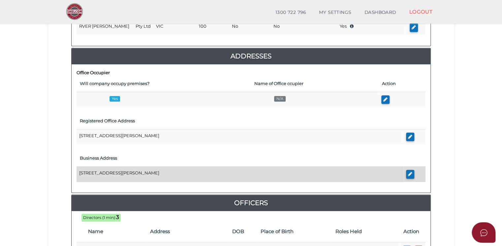
click at [96, 171] on td "Level 2,, 275 -281 George Street, Sydney, NSW, 2000" at bounding box center [240, 175] width 327 height 16
click at [94, 172] on td "Level 2,, 275 -281 George Street, Sydney, NSW, 2000" at bounding box center [240, 175] width 327 height 16
click at [407, 173] on button "button" at bounding box center [410, 174] width 8 height 9
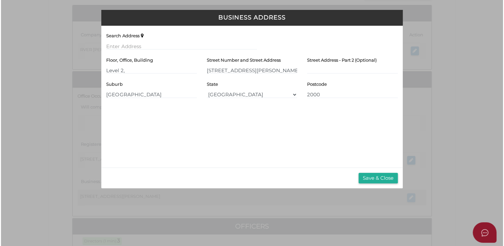
scroll to position [0, 0]
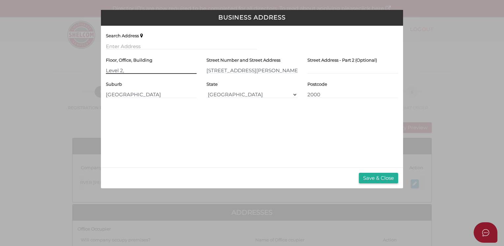
click at [137, 68] on input "Level 2," at bounding box center [151, 70] width 91 height 7
type input "Level 2"
click at [375, 179] on button "Save & Close" at bounding box center [378, 178] width 39 height 11
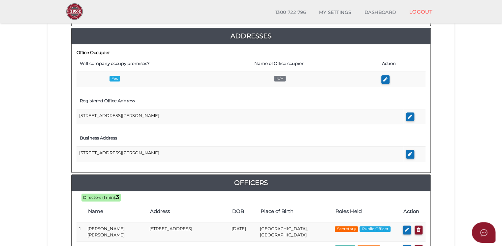
scroll to position [153, 0]
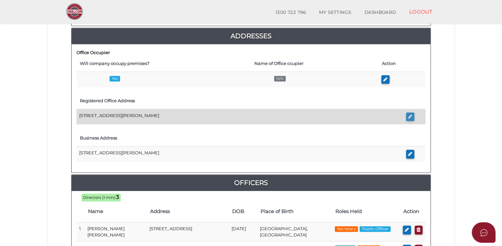
click at [409, 115] on icon "button" at bounding box center [410, 116] width 4 height 5
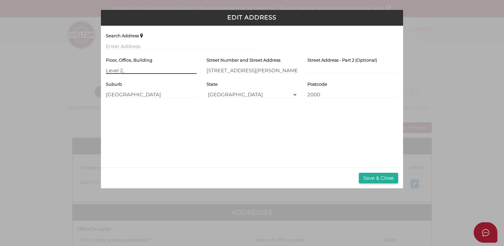
click at [128, 71] on input "Level 2," at bounding box center [151, 70] width 91 height 7
type input "Level 2"
click at [272, 152] on div "Search Address Floor, Office, Building Level 2 Street Number and Street Address…" at bounding box center [252, 97] width 302 height 142
click at [369, 179] on button "Save & Close" at bounding box center [378, 178] width 39 height 11
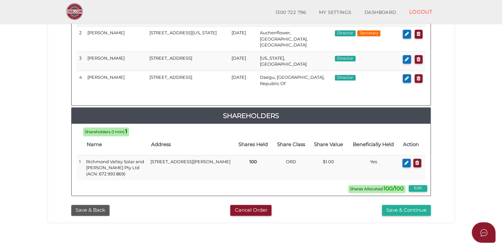
scroll to position [388, 0]
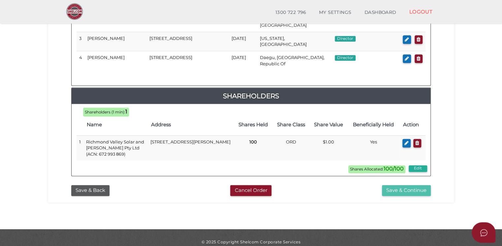
click at [400, 185] on button "Save & Continue" at bounding box center [406, 190] width 49 height 11
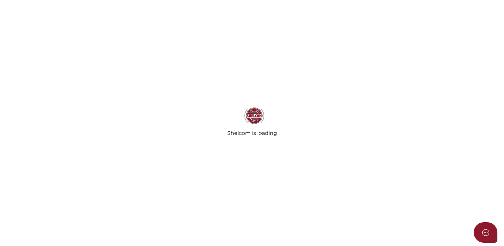
select select "Comb Binding"
select select "No"
radio input "true"
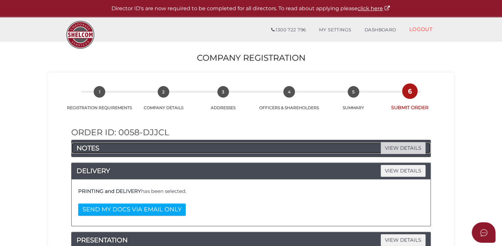
click at [392, 148] on span "VIEW DETAILS" at bounding box center [403, 148] width 45 height 12
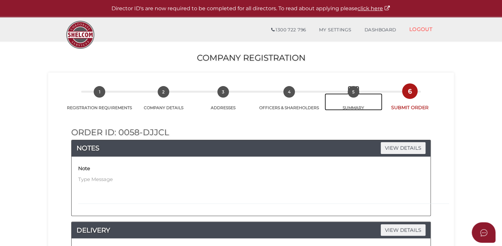
click at [355, 92] on span "5" at bounding box center [354, 92] width 12 height 12
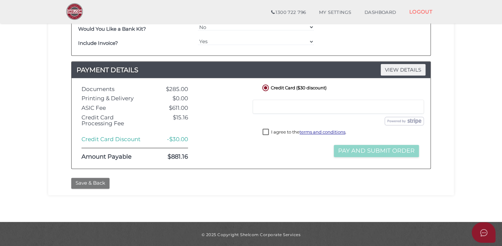
click at [87, 183] on button "Save & Back" at bounding box center [90, 183] width 38 height 11
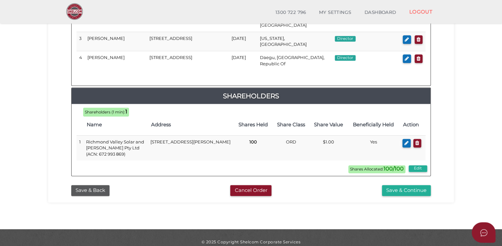
scroll to position [388, 0]
click at [398, 185] on button "Save & Continue" at bounding box center [406, 190] width 49 height 11
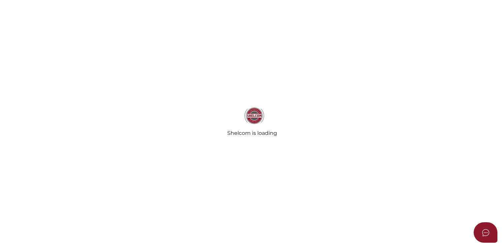
select select "Comb Binding"
select select "No"
radio input "true"
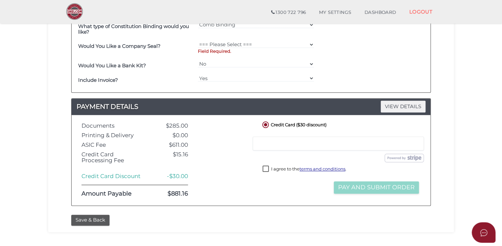
scroll to position [325, 0]
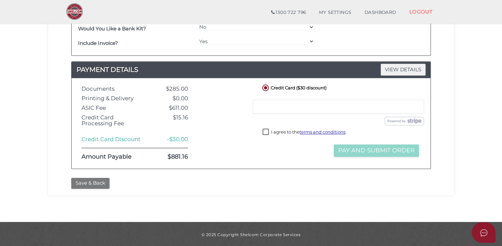
click at [88, 183] on button "Save & Back" at bounding box center [90, 183] width 38 height 11
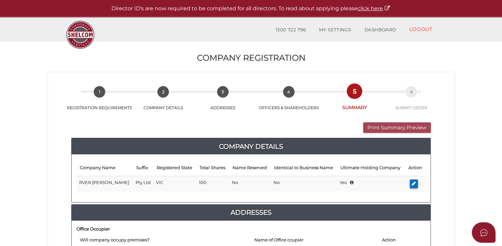
click at [397, 125] on button "Print Summary Preview" at bounding box center [397, 127] width 68 height 11
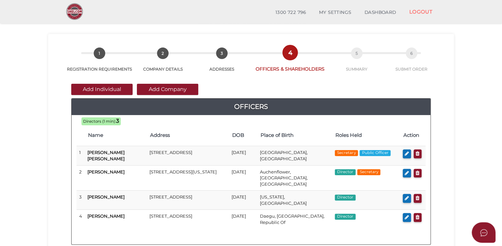
scroll to position [5, 0]
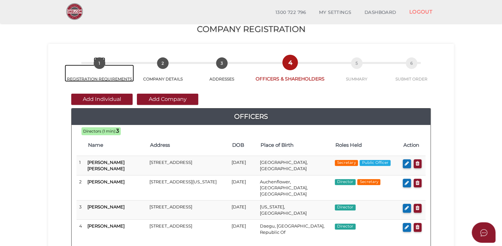
click at [94, 70] on link "1 REGISTRATION REQUIREMENTS" at bounding box center [99, 73] width 69 height 17
click at [163, 63] on span "2" at bounding box center [163, 63] width 12 height 12
click at [166, 68] on link "2 COMPANY DETAILS" at bounding box center [162, 73] width 57 height 17
click at [225, 66] on span "3" at bounding box center [222, 63] width 12 height 12
click at [300, 65] on link "4 OFFICERS & SHAREHOLDERS" at bounding box center [290, 73] width 76 height 18
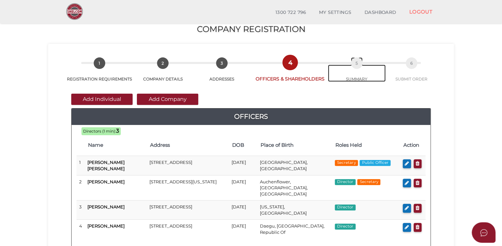
click at [357, 63] on span "5" at bounding box center [357, 63] width 12 height 12
click at [427, 72] on link "6 SUBMIT ORDER" at bounding box center [412, 73] width 52 height 17
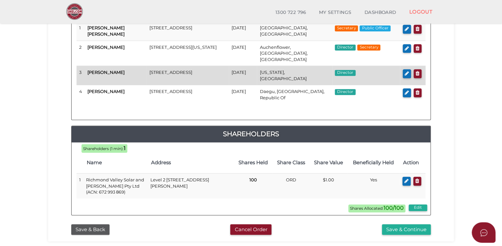
scroll to position [141, 0]
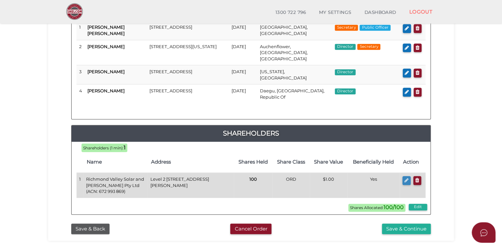
click at [407, 178] on icon "button" at bounding box center [406, 180] width 4 height 5
type input "Level 2"
type input "275-281 George St"
type input "[GEOGRAPHIC_DATA]"
select select "[GEOGRAPHIC_DATA]"
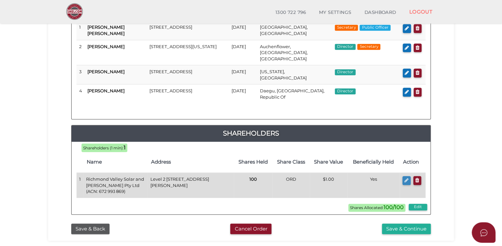
type input "2000"
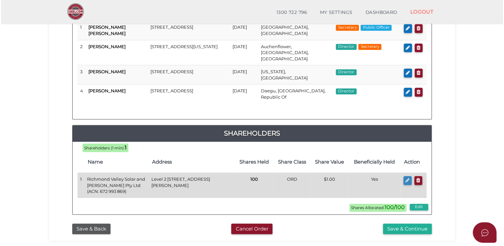
scroll to position [0, 0]
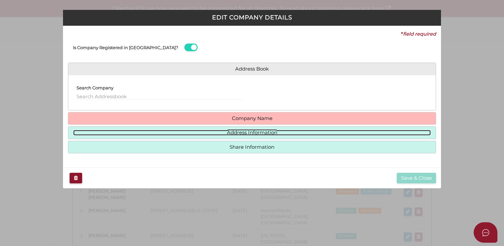
click at [248, 131] on link "Address Information" at bounding box center [252, 133] width 358 height 6
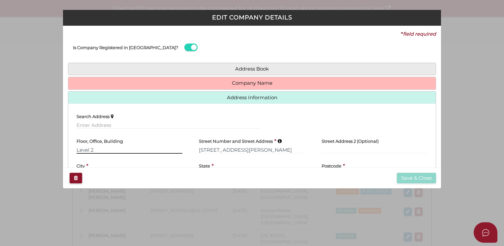
click at [94, 148] on input "Level 2" at bounding box center [130, 149] width 106 height 7
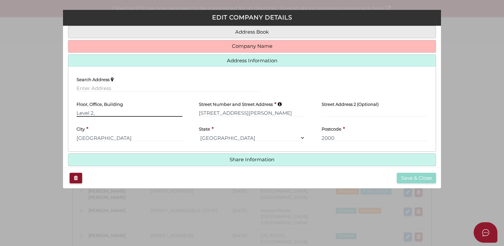
scroll to position [45, 0]
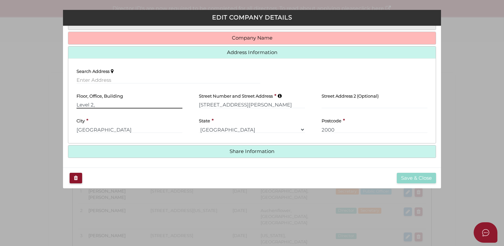
type input "Level 2,"
click at [234, 127] on select "VIC ACT NSW NT QLD TAS WA SA" at bounding box center [252, 129] width 106 height 7
click at [199, 126] on select "VIC ACT NSW NT QLD TAS WA SA" at bounding box center [252, 129] width 106 height 7
click at [349, 127] on input "2000" at bounding box center [375, 129] width 106 height 7
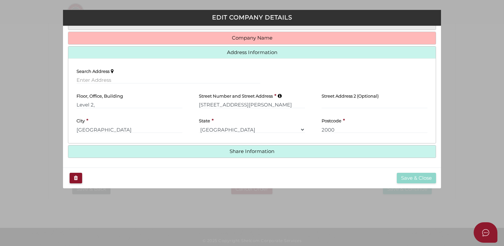
scroll to position [0, 0]
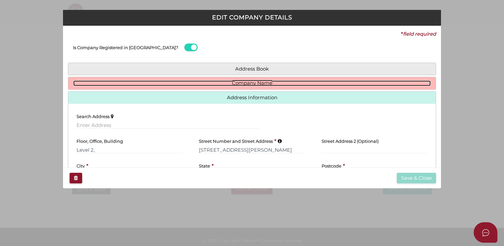
click at [241, 83] on link "Company Name" at bounding box center [252, 83] width 358 height 6
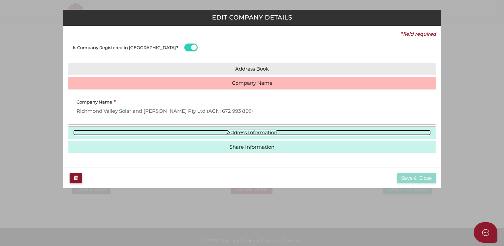
click at [240, 131] on link "Address Information" at bounding box center [252, 133] width 358 height 6
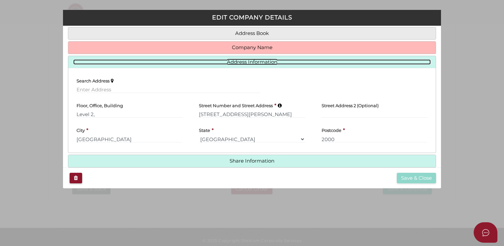
scroll to position [45, 0]
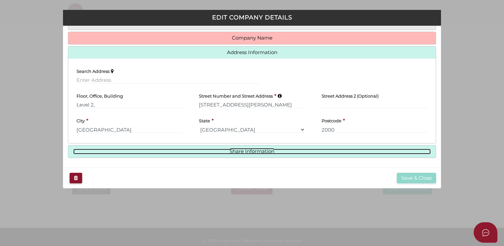
click at [244, 152] on link "Share Information" at bounding box center [252, 152] width 358 height 6
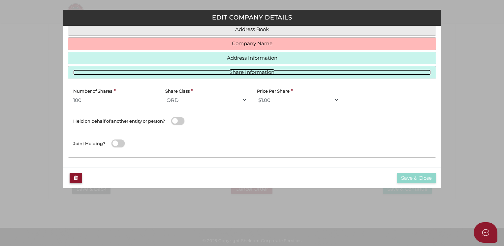
scroll to position [40, 0]
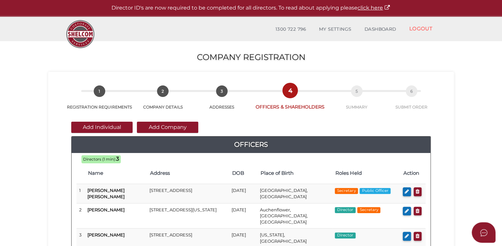
scroll to position [1, 0]
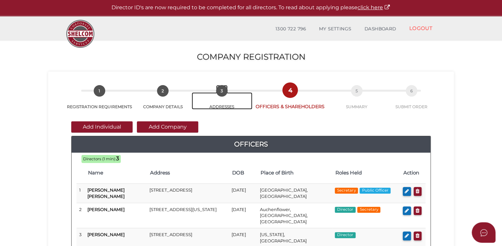
click at [223, 91] on span "3" at bounding box center [222, 91] width 12 height 12
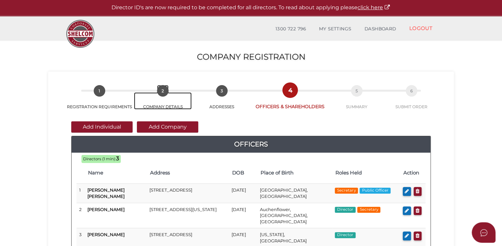
click at [162, 93] on span "2" at bounding box center [163, 91] width 12 height 12
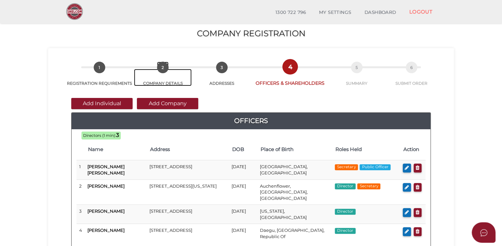
scroll to position [180, 0]
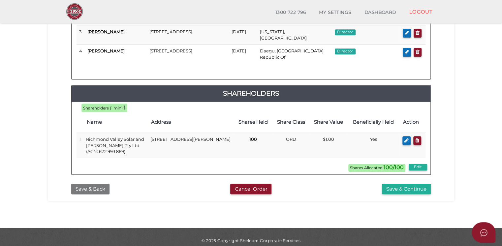
click at [93, 184] on button "Save & Back" at bounding box center [90, 189] width 38 height 11
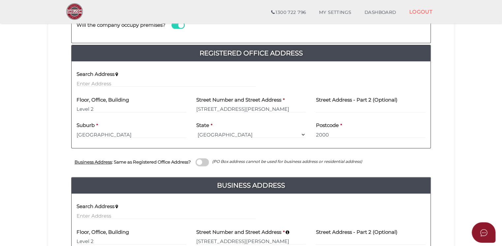
scroll to position [119, 0]
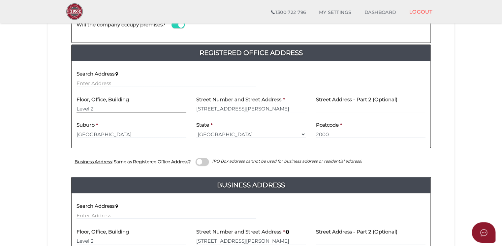
click at [97, 106] on input "Level 2" at bounding box center [132, 108] width 110 height 7
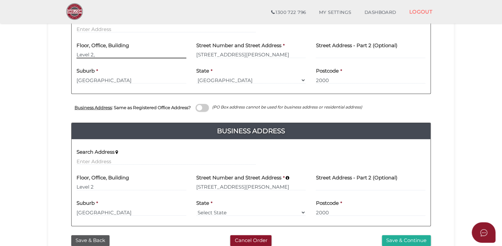
scroll to position [231, 0]
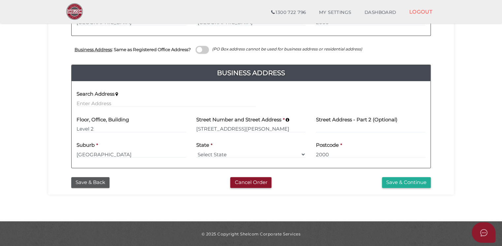
type input "Level 2,"
click at [95, 129] on input "Level 2" at bounding box center [132, 128] width 110 height 7
click at [98, 127] on input "Level 2" at bounding box center [132, 128] width 110 height 7
click at [102, 151] on input "[GEOGRAPHIC_DATA]" at bounding box center [132, 154] width 110 height 7
click at [101, 126] on input "Level 2" at bounding box center [132, 128] width 110 height 7
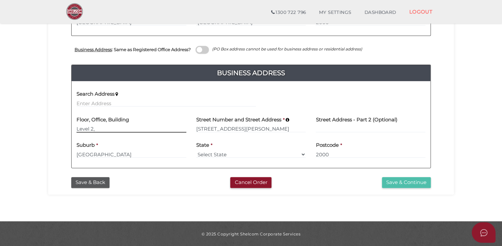
type input "Level 2,"
click at [413, 182] on button "Save & Continue" at bounding box center [406, 182] width 49 height 11
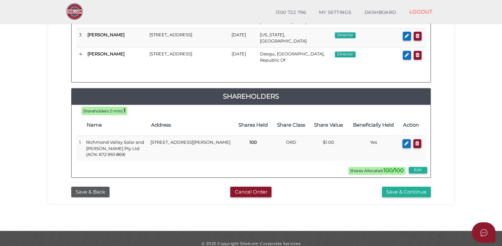
scroll to position [180, 0]
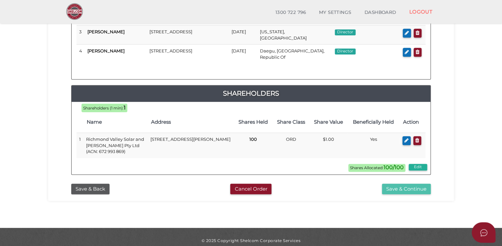
click at [413, 184] on button "Save & Continue" at bounding box center [406, 189] width 49 height 11
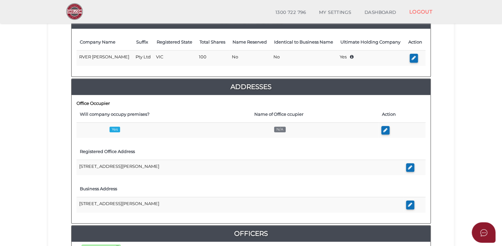
scroll to position [104, 0]
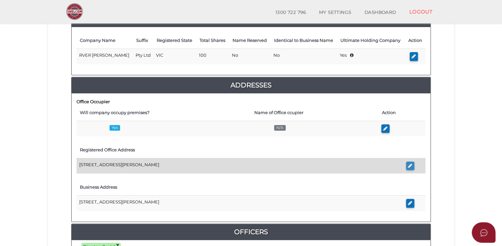
click at [407, 167] on button "button" at bounding box center [410, 166] width 8 height 9
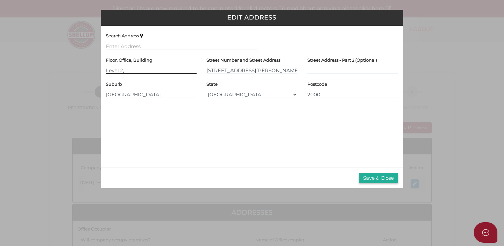
click at [133, 71] on input "Level 2," at bounding box center [151, 70] width 91 height 7
type input "Level 2"
click at [341, 146] on div "Search Address Floor, Office, Building Level 2 Street Number and Street Address…" at bounding box center [252, 97] width 302 height 142
click at [372, 181] on button "Save & Close" at bounding box center [378, 178] width 39 height 11
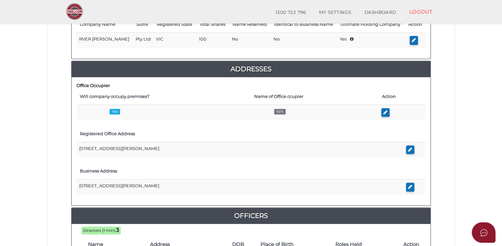
scroll to position [120, 0]
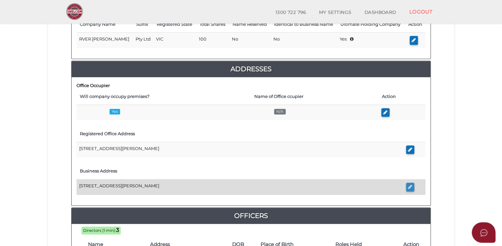
click at [408, 184] on icon "button" at bounding box center [410, 186] width 4 height 5
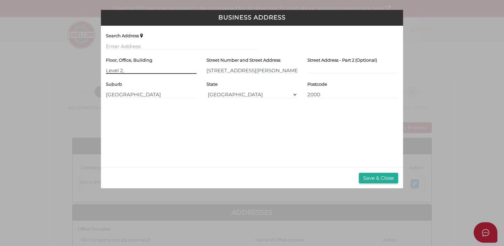
click at [138, 71] on input "Level 2," at bounding box center [151, 70] width 91 height 7
type input "Level 2"
click at [381, 179] on button "Save & Close" at bounding box center [378, 178] width 39 height 11
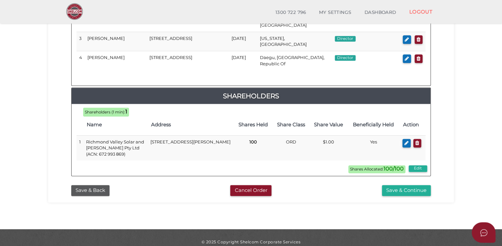
scroll to position [388, 0]
click at [408, 185] on button "Save & Continue" at bounding box center [406, 190] width 49 height 11
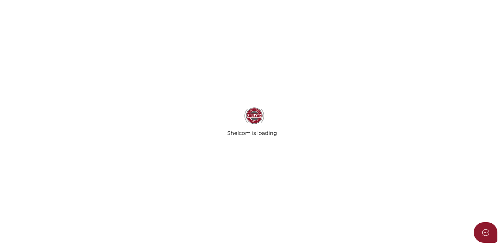
select select "Comb Binding"
select select "No"
radio input "true"
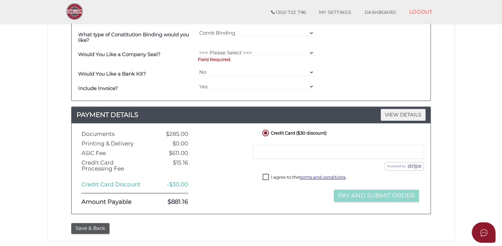
scroll to position [325, 0]
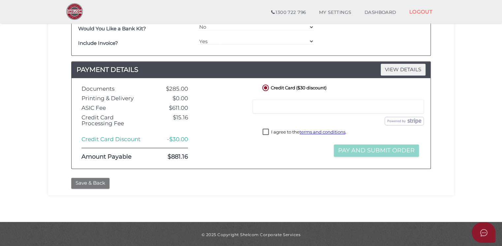
click at [87, 183] on button "Save & Back" at bounding box center [90, 183] width 38 height 11
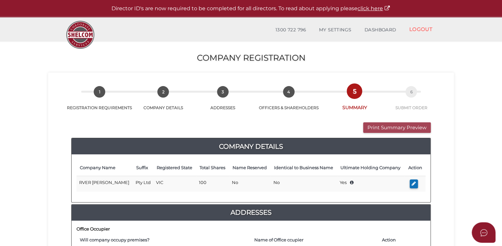
click at [379, 127] on button "Print Summary Preview" at bounding box center [397, 127] width 68 height 11
